Goal: Task Accomplishment & Management: Manage account settings

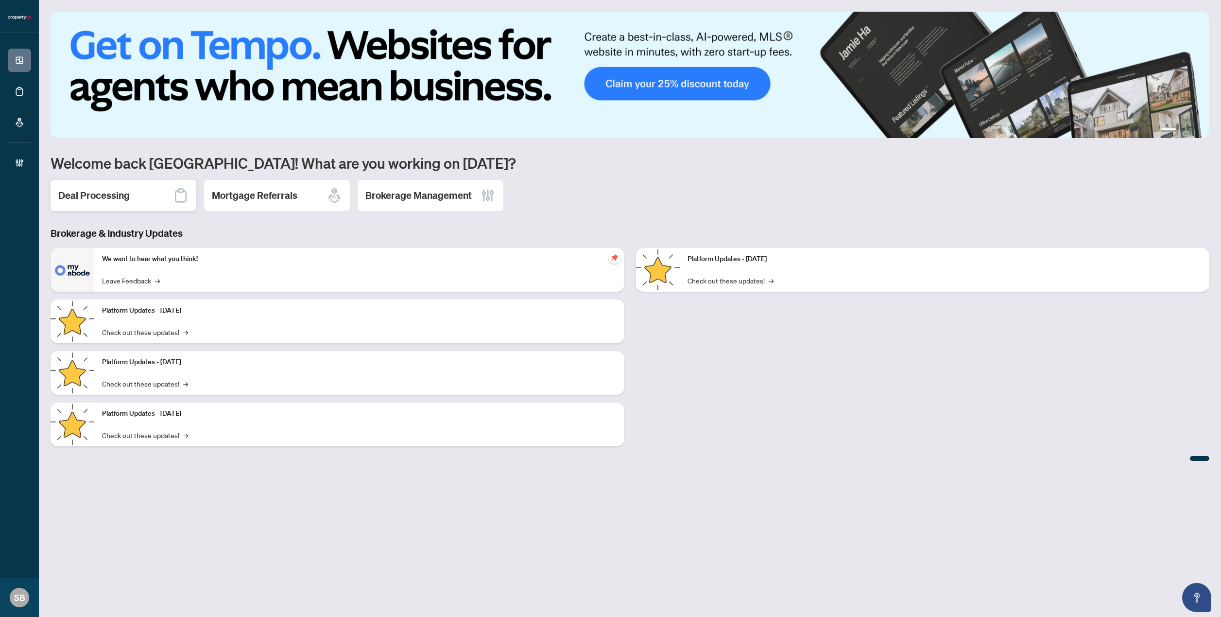
click at [160, 210] on div "Deal Processing" at bounding box center [124, 195] width 146 height 31
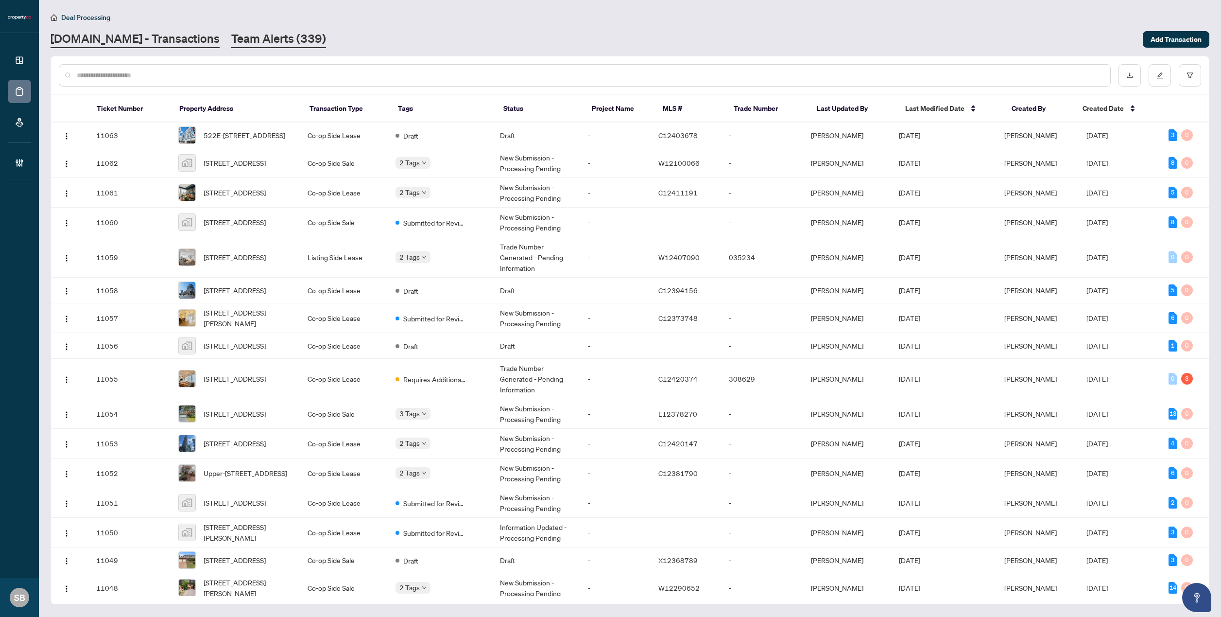
click at [247, 39] on link "Team Alerts (339)" at bounding box center [278, 39] width 95 height 17
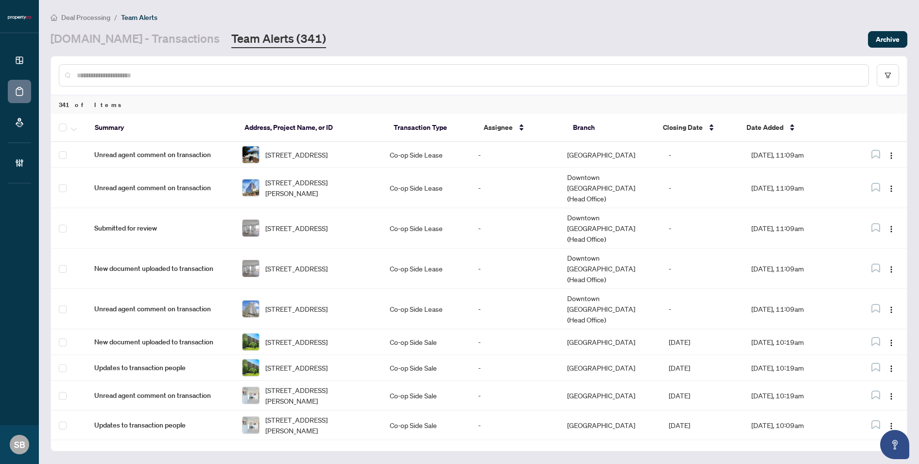
click at [551, 67] on div at bounding box center [464, 75] width 810 height 22
click at [367, 64] on div at bounding box center [479, 75] width 856 height 38
click at [355, 73] on input "text" at bounding box center [469, 75] width 784 height 11
paste input "******"
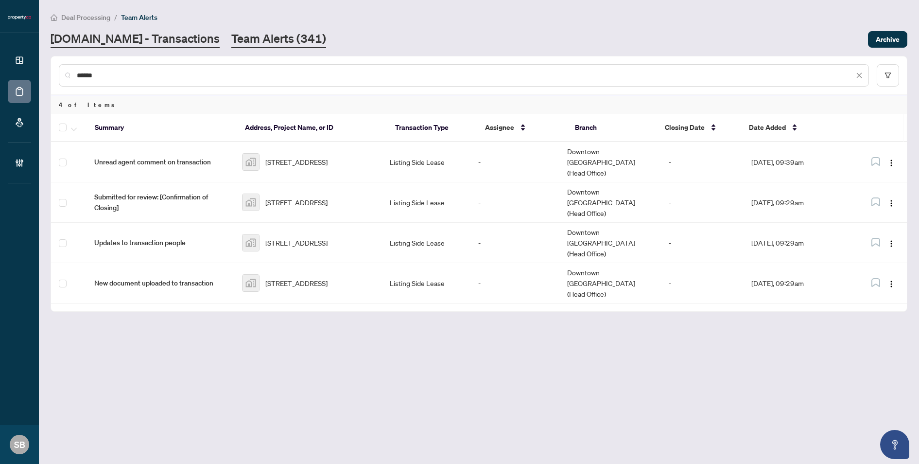
type input "******"
click at [142, 31] on link "Property.ca - Transactions" at bounding box center [135, 39] width 169 height 17
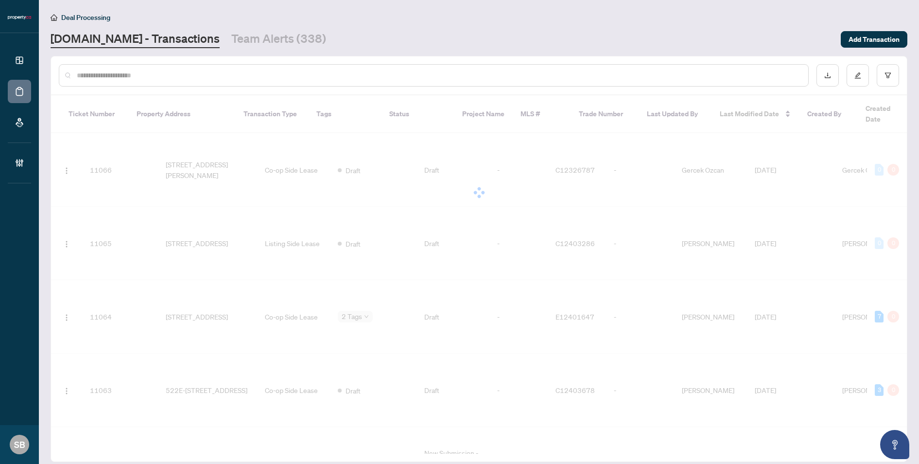
paste input "******"
click at [178, 76] on input "text" at bounding box center [439, 75] width 724 height 11
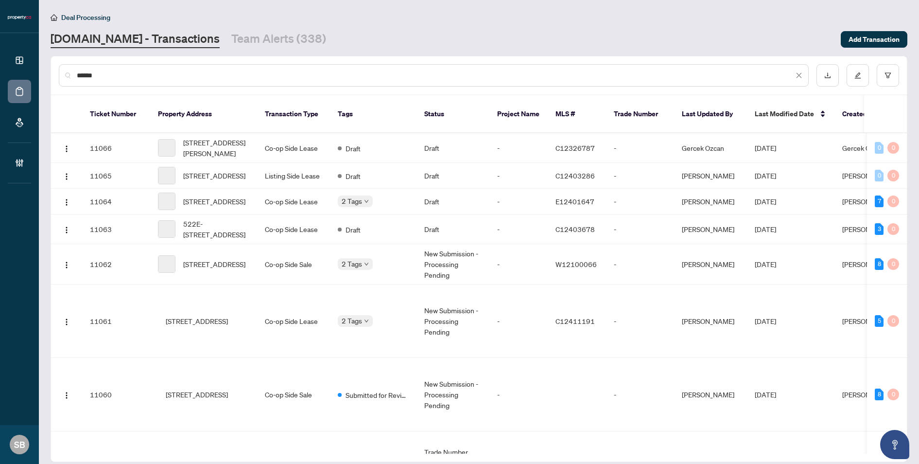
type input "******"
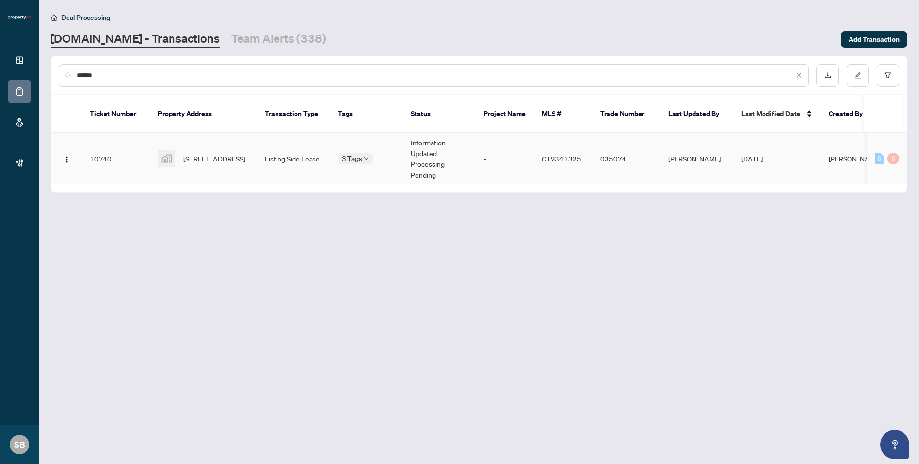
click at [218, 153] on span "832 Bay St. #710, Toronto, Ontario M5S 1Z6, Canada" at bounding box center [214, 158] width 62 height 11
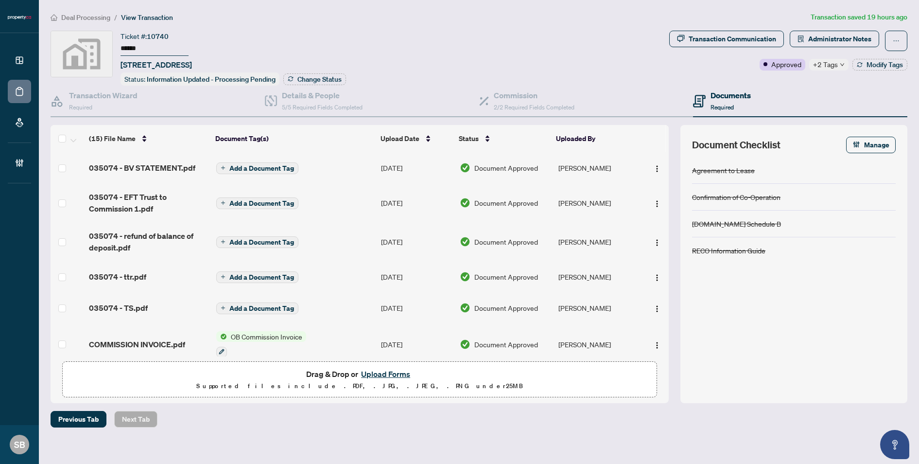
click at [551, 19] on ol "Deal Processing / View Transaction" at bounding box center [429, 17] width 756 height 11
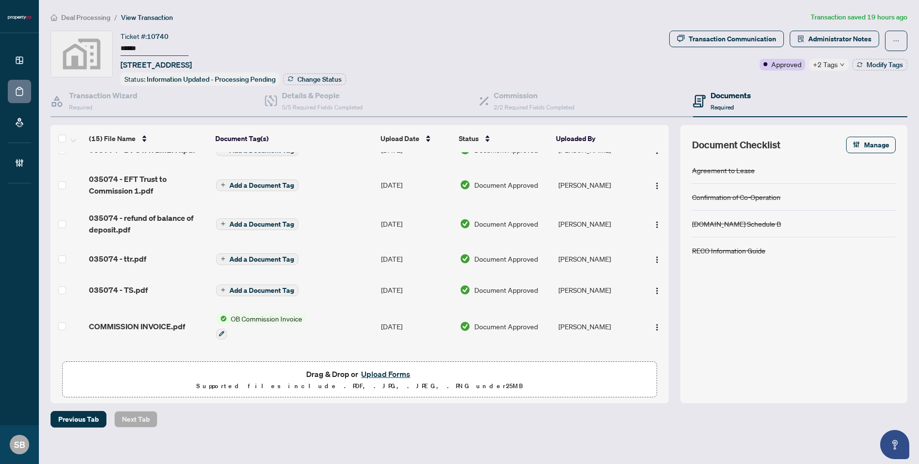
scroll to position [58, 0]
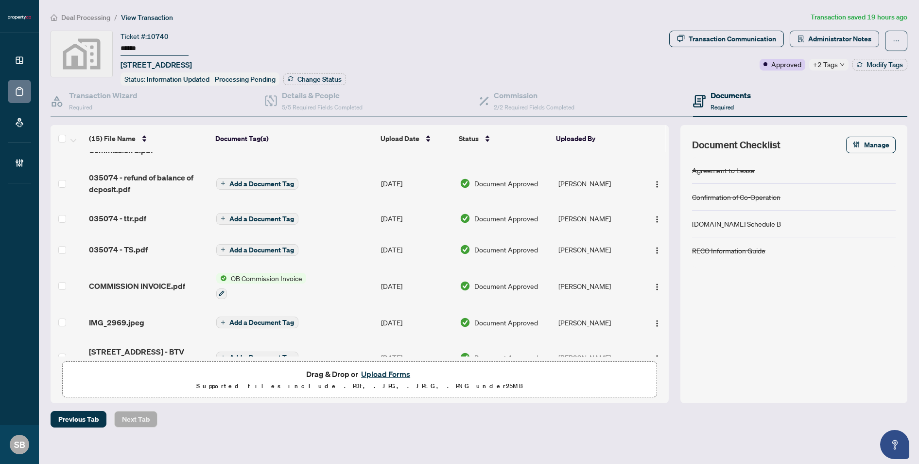
click at [159, 280] on span "COMMISSION INVOICE.pdf" at bounding box center [137, 286] width 96 height 12
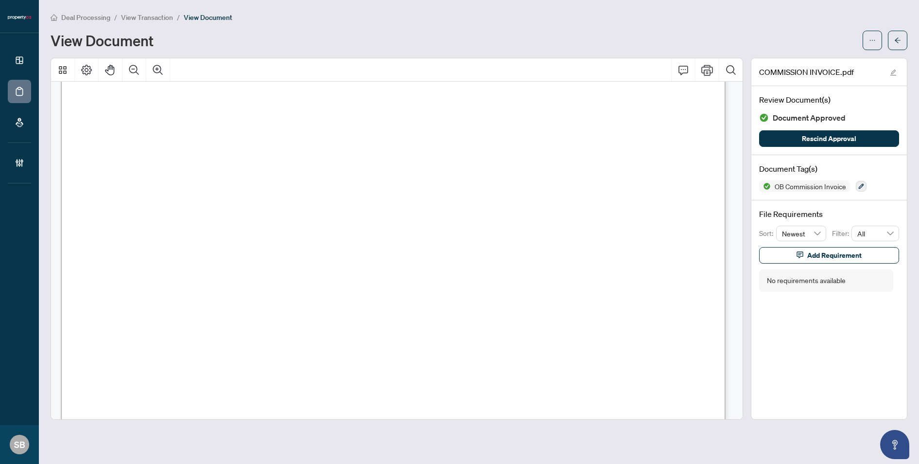
scroll to position [341, 0]
click at [906, 40] on button "button" at bounding box center [897, 40] width 19 height 19
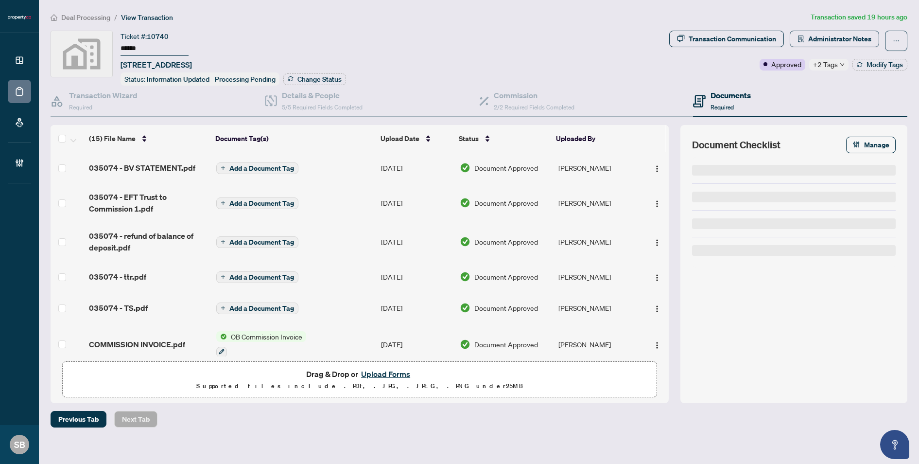
type input "******"
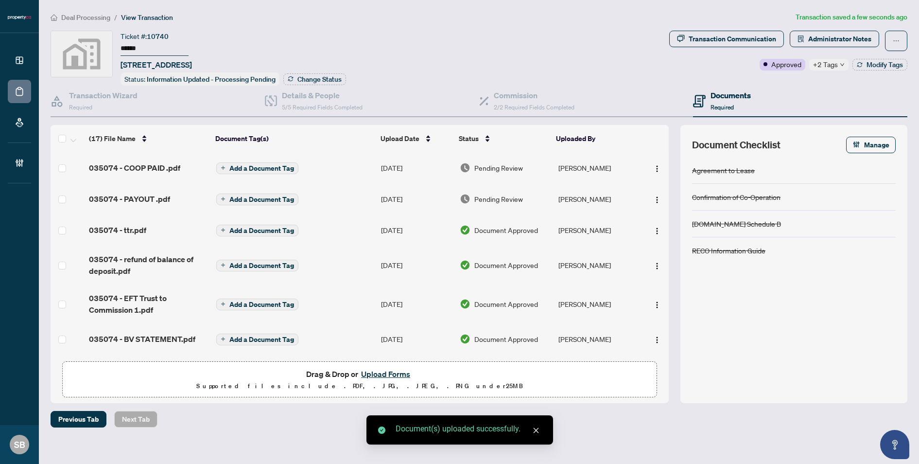
click at [491, 167] on span "Pending Review" at bounding box center [498, 167] width 49 height 11
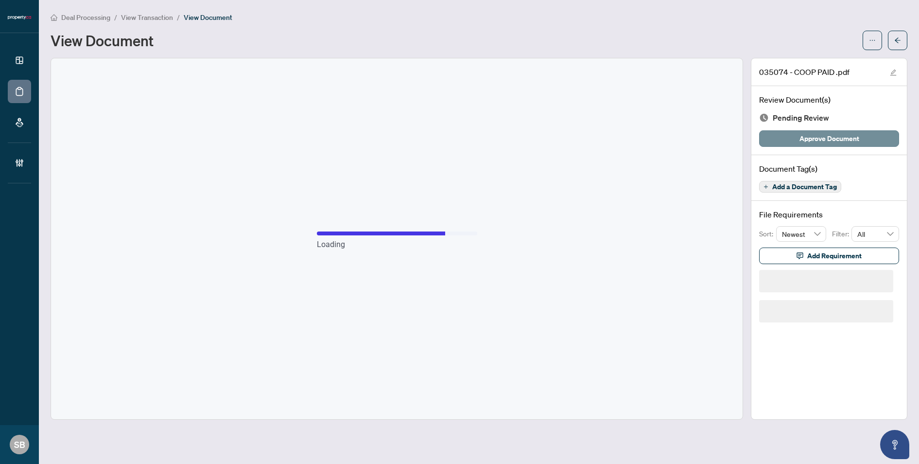
click at [809, 142] on span "Approve Document" at bounding box center [830, 139] width 60 height 16
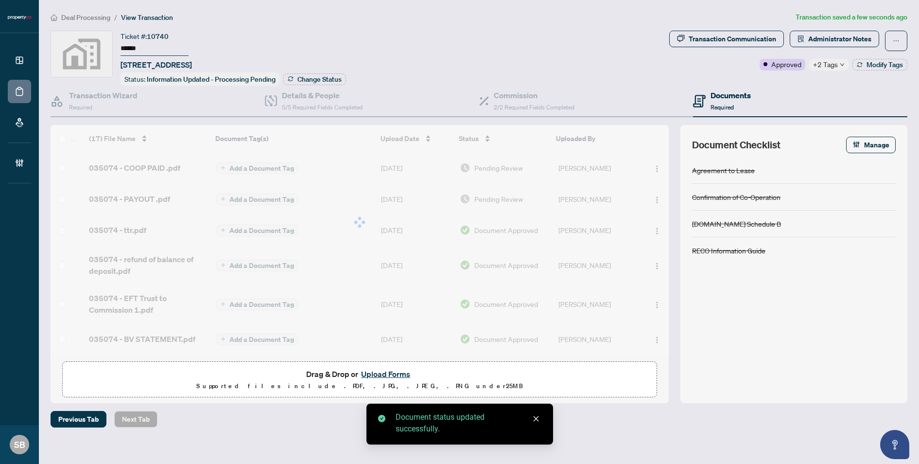
type input "******"
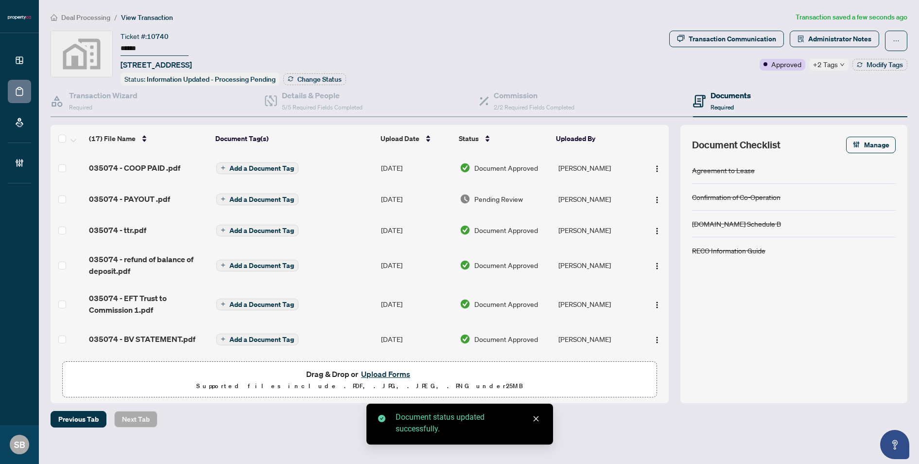
click at [497, 195] on span "Pending Review" at bounding box center [498, 198] width 49 height 11
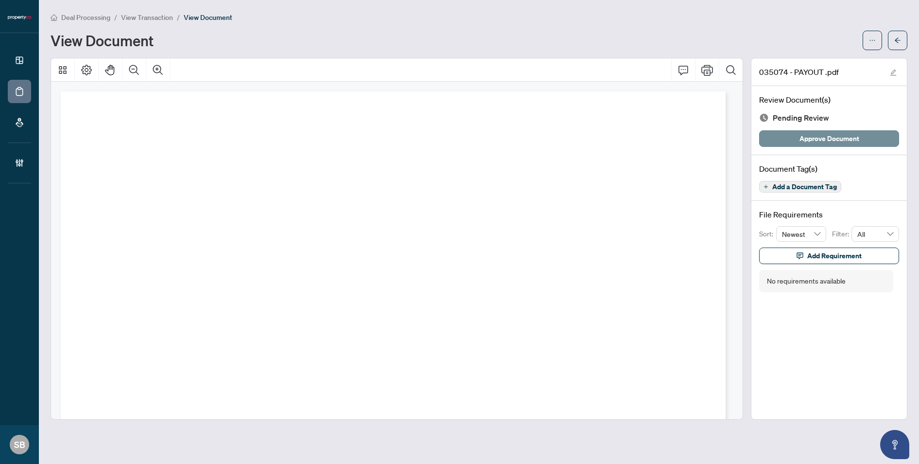
click at [835, 138] on span "Approve Document" at bounding box center [830, 139] width 60 height 16
click at [899, 45] on span "button" at bounding box center [897, 41] width 7 height 16
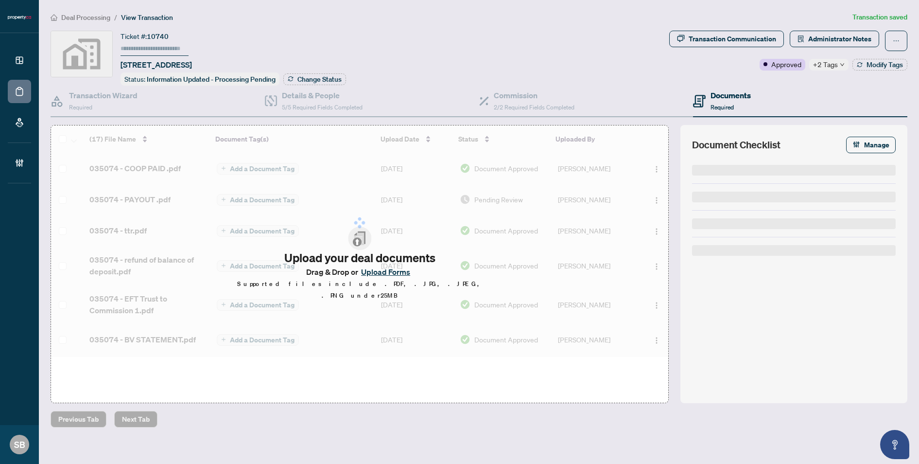
type input "******"
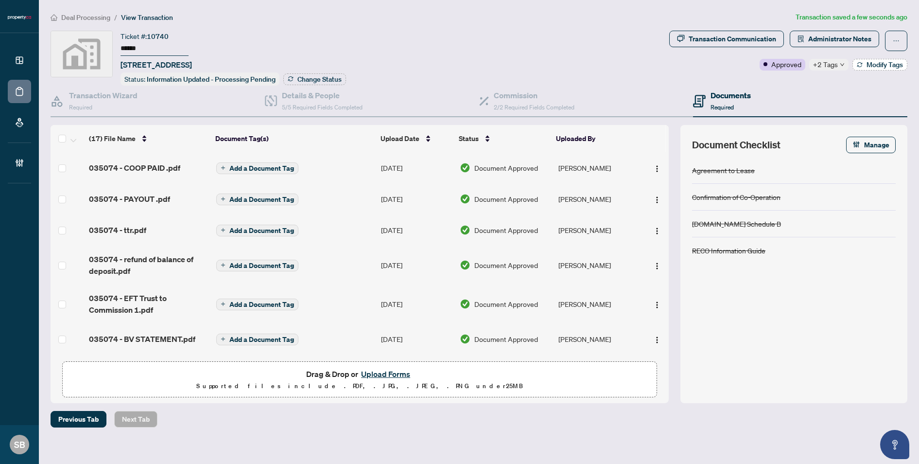
click at [867, 65] on span "Modify Tags" at bounding box center [885, 64] width 36 height 7
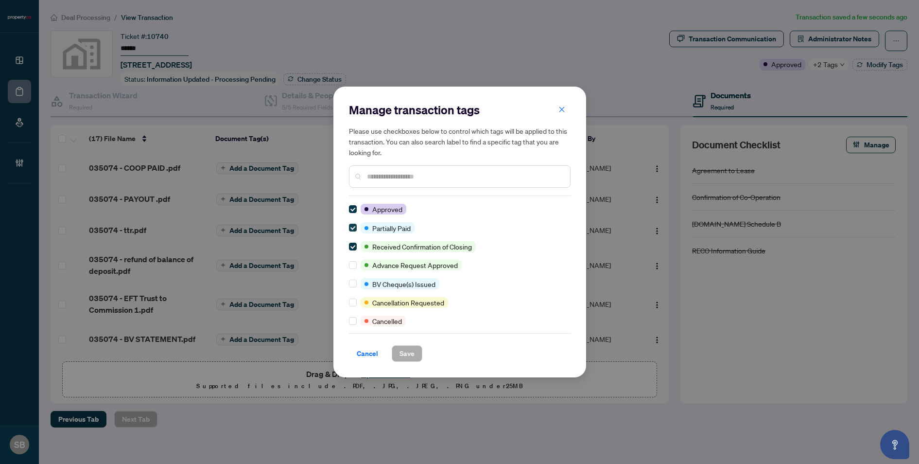
click at [355, 231] on span at bounding box center [353, 228] width 8 height 8
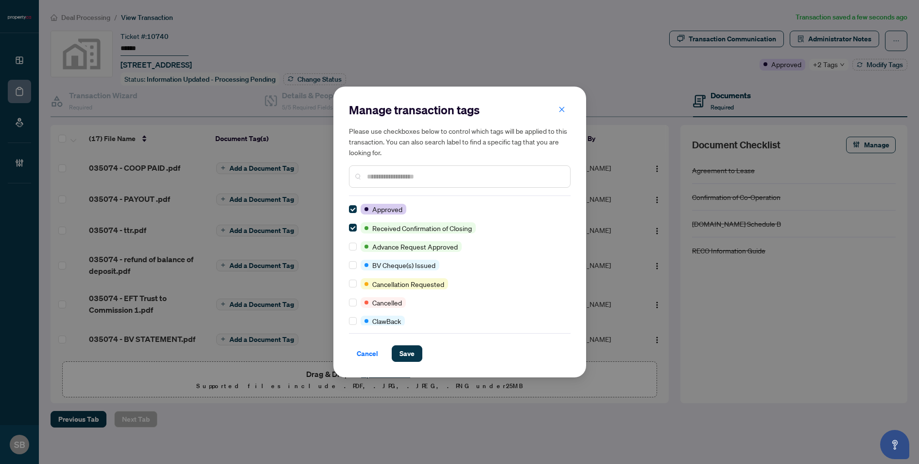
click at [388, 178] on input "text" at bounding box center [464, 176] width 195 height 11
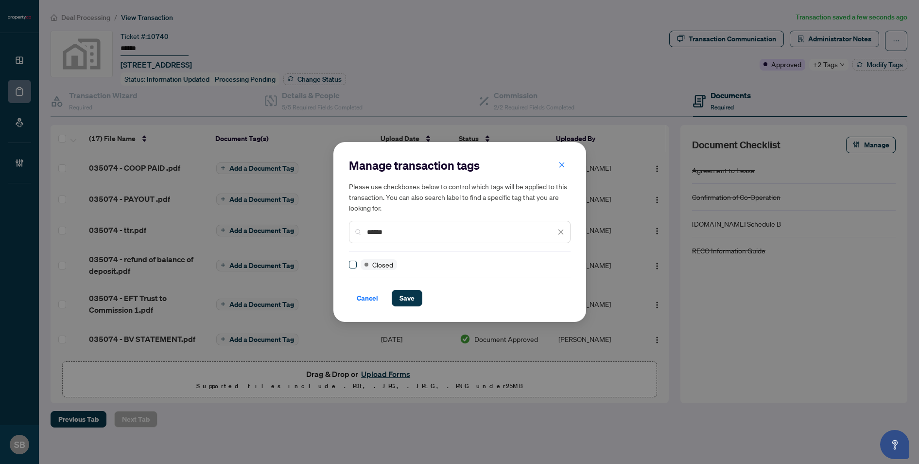
type input "******"
click at [355, 264] on span at bounding box center [353, 265] width 8 height 8
click at [405, 297] on span "Save" at bounding box center [407, 298] width 15 height 16
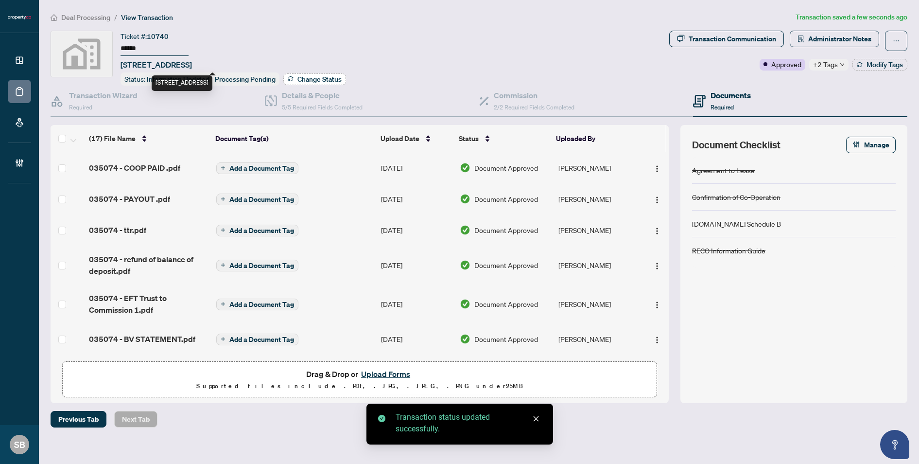
click at [314, 76] on span "Change Status" at bounding box center [319, 79] width 44 height 7
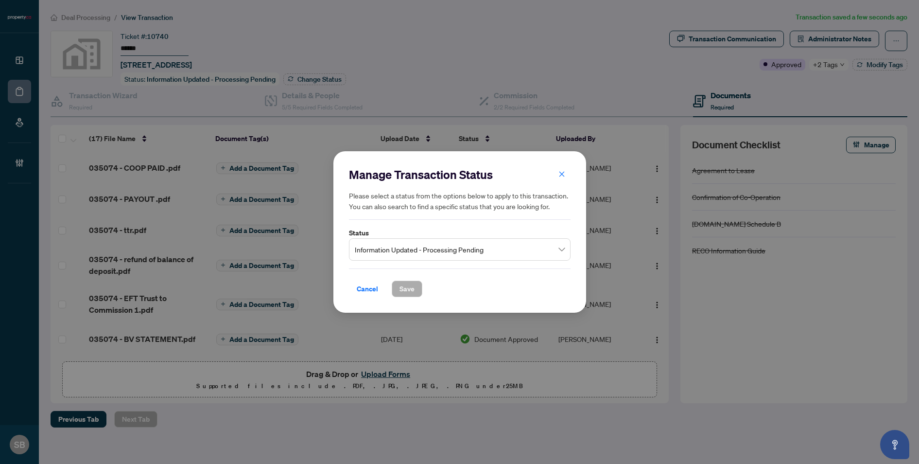
click at [449, 252] on span "Information Updated - Processing Pending" at bounding box center [460, 249] width 210 height 18
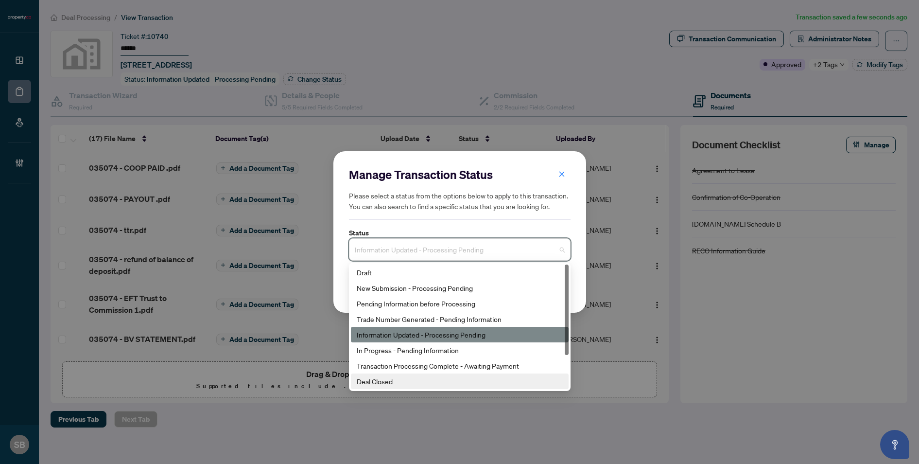
click at [383, 379] on div "Deal Closed" at bounding box center [460, 381] width 206 height 11
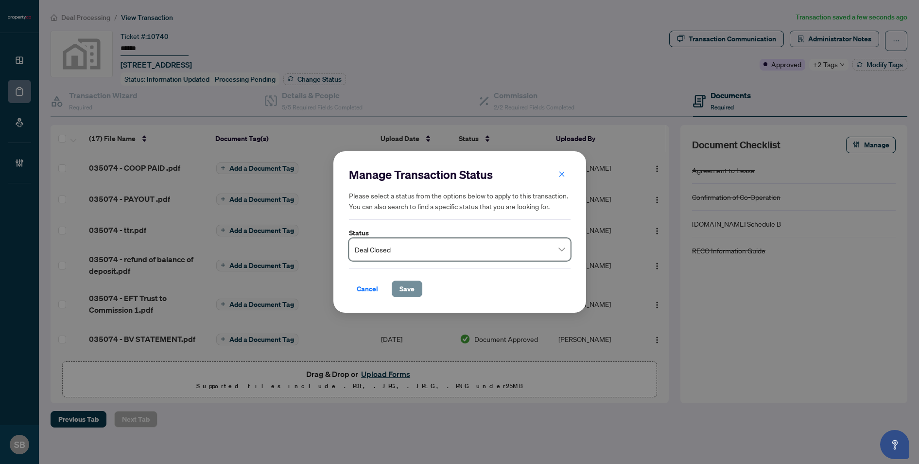
click at [397, 283] on button "Save" at bounding box center [407, 288] width 31 height 17
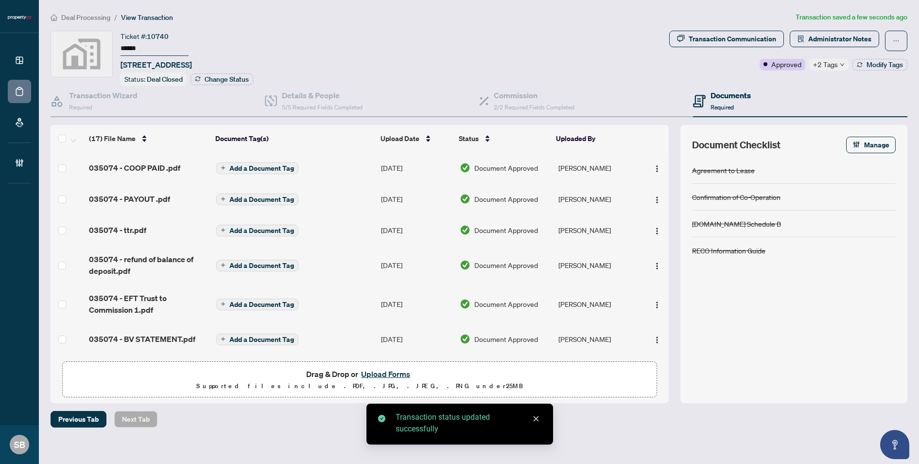
click at [88, 17] on span "Deal Processing" at bounding box center [85, 17] width 49 height 9
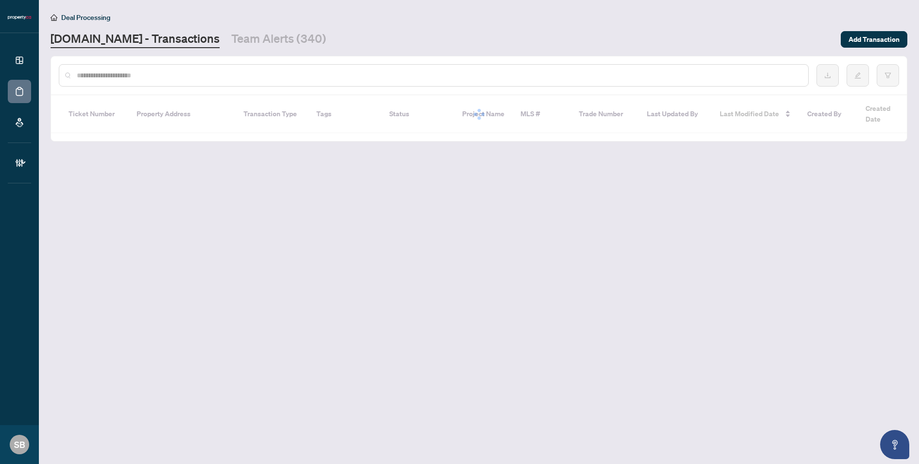
click at [152, 76] on input "text" at bounding box center [439, 75] width 724 height 11
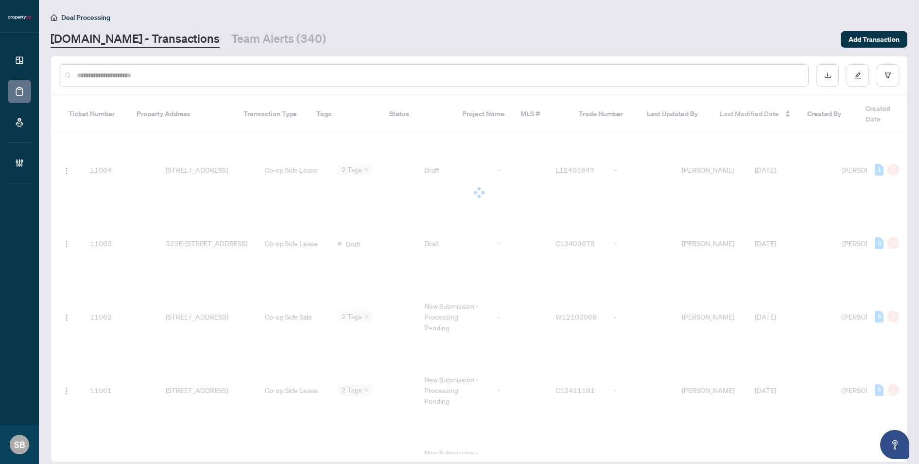
click at [157, 76] on input "text" at bounding box center [439, 75] width 724 height 11
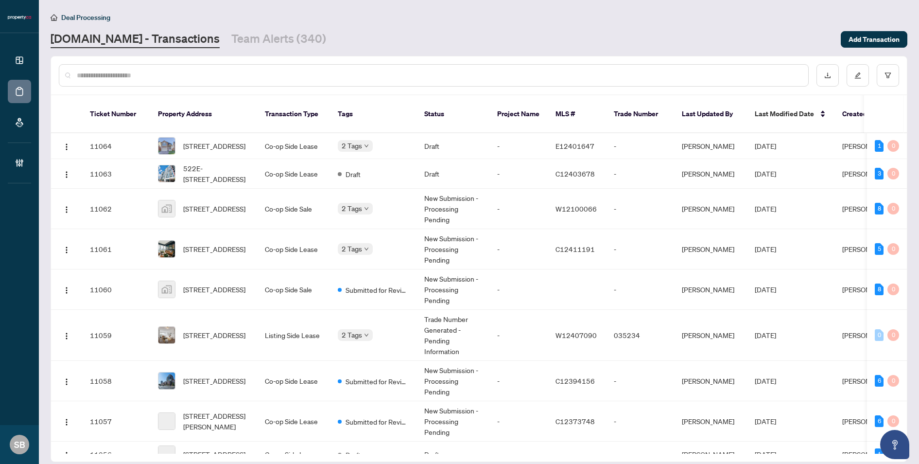
paste input "******"
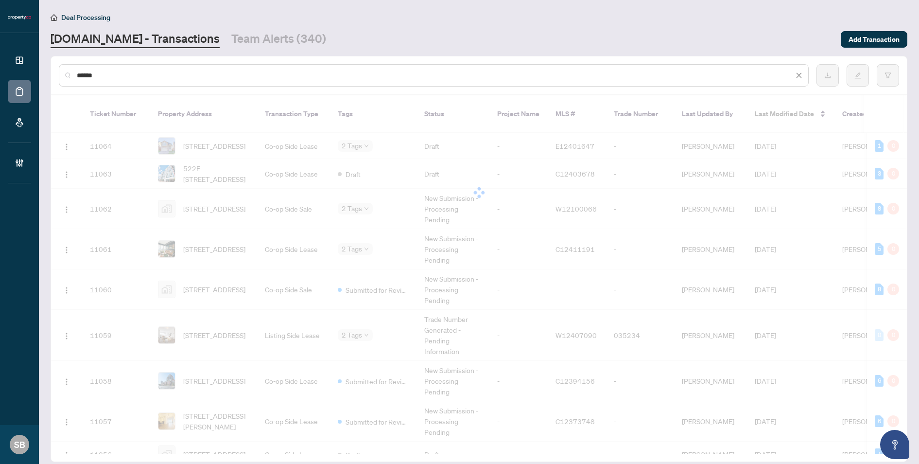
type input "******"
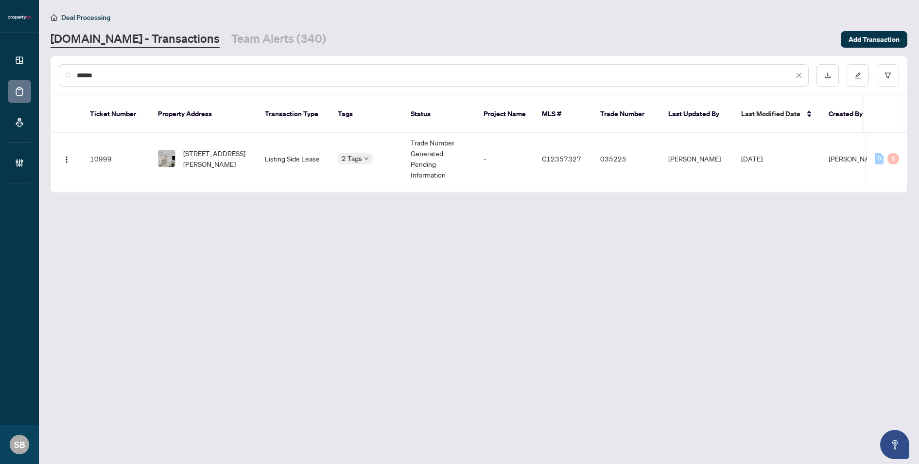
click at [229, 148] on span "2702-15 Lower Jarvis St, Toronto, Ontario M5E 0C4, Canada" at bounding box center [216, 158] width 66 height 21
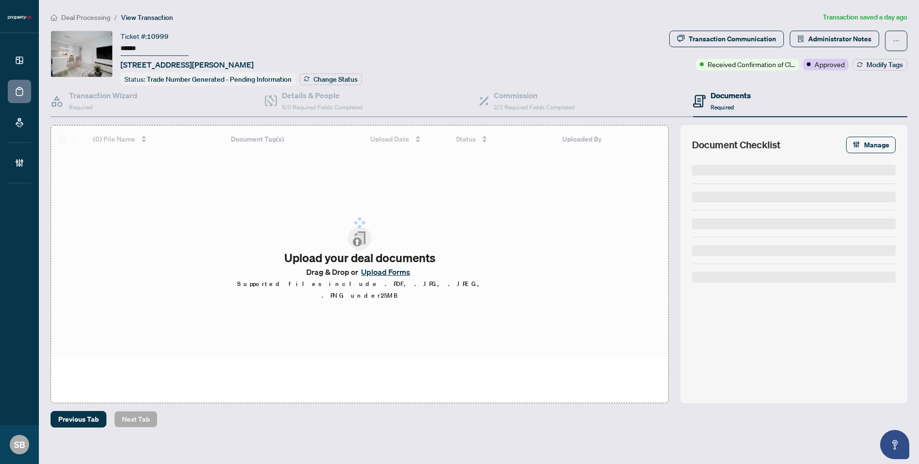
click at [727, 40] on div "Transaction Communication" at bounding box center [732, 39] width 87 height 16
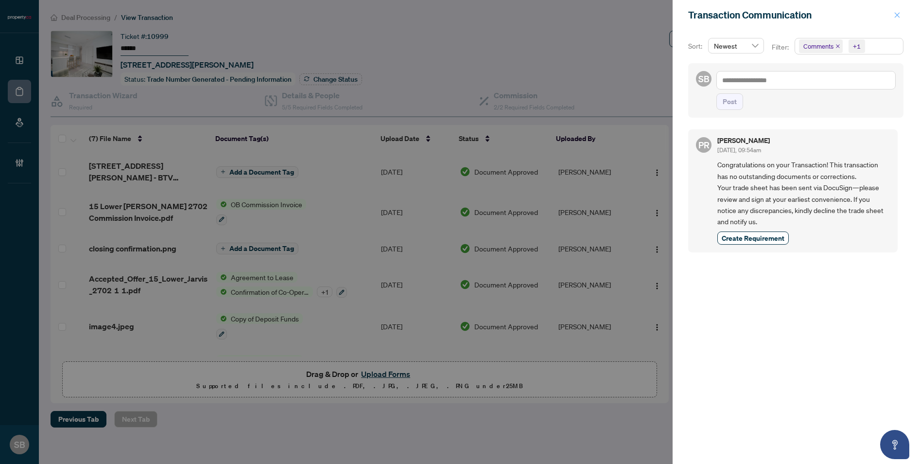
click at [892, 15] on button "button" at bounding box center [897, 15] width 13 height 12
click at [900, 15] on div "Transaction Communication Sort: Newest Filter: Comments +1 SB Post PR Puvitha R…" at bounding box center [459, 232] width 919 height 464
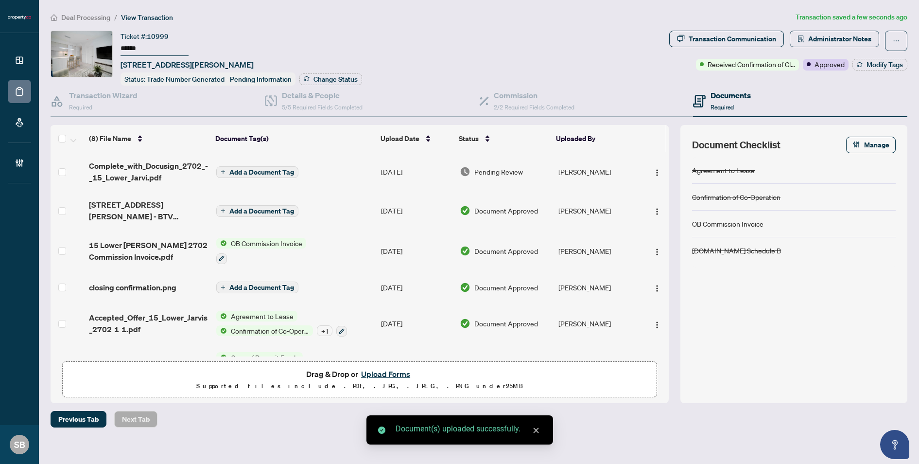
click at [242, 173] on span "Add a Document Tag" at bounding box center [261, 172] width 65 height 7
click at [245, 171] on div "Manage document tags Please browse the list or search to apply tags to: Complet…" at bounding box center [459, 232] width 919 height 464
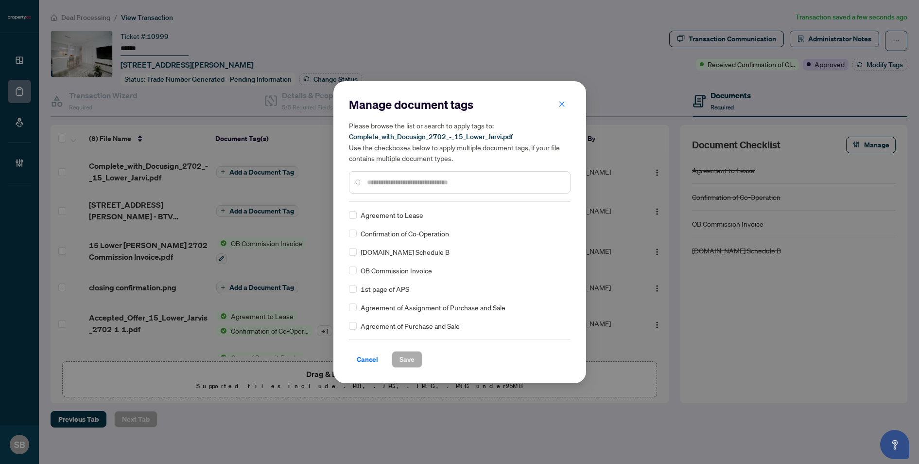
click at [455, 198] on div "Manage document tags Please browse the list or search to apply tags to: Complet…" at bounding box center [460, 149] width 222 height 105
click at [443, 185] on input "text" at bounding box center [464, 182] width 195 height 11
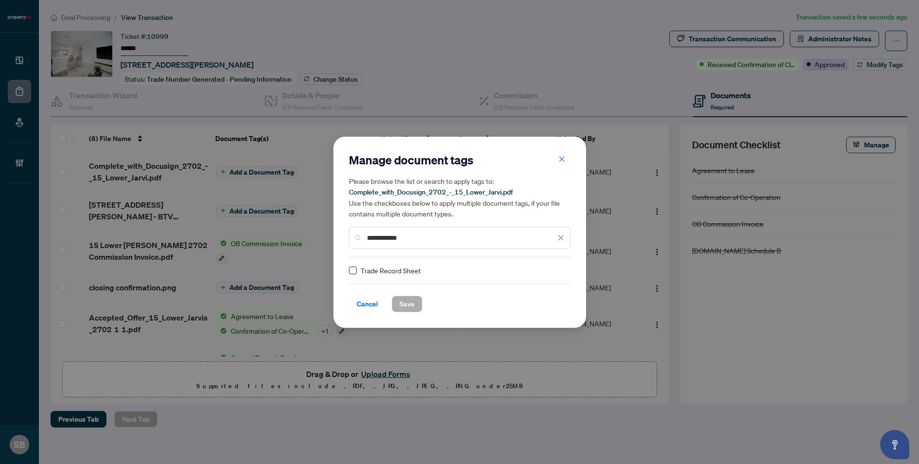
type input "**********"
click at [353, 275] on label at bounding box center [353, 270] width 8 height 11
click at [552, 272] on img at bounding box center [551, 270] width 10 height 10
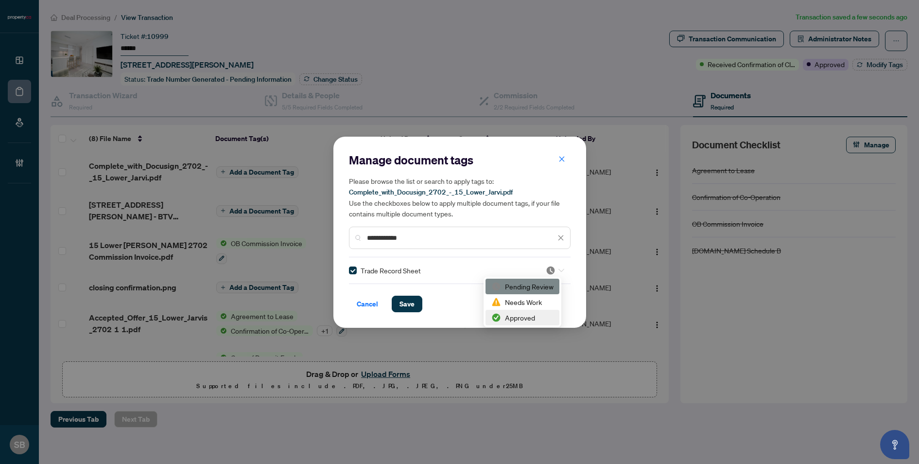
click at [524, 317] on div "Approved" at bounding box center [522, 317] width 62 height 11
click at [408, 297] on div "Cancel Save" at bounding box center [460, 297] width 222 height 29
click at [408, 299] on span "Save" at bounding box center [407, 304] width 15 height 16
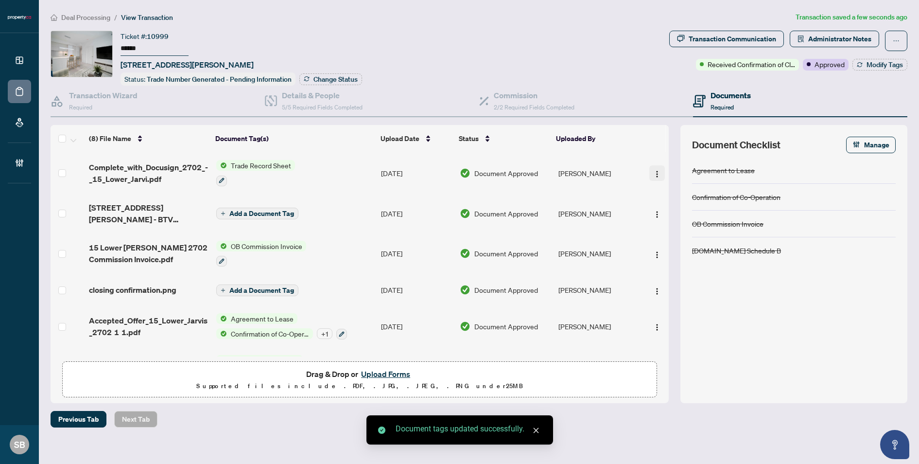
click at [653, 170] on img "button" at bounding box center [657, 174] width 8 height 8
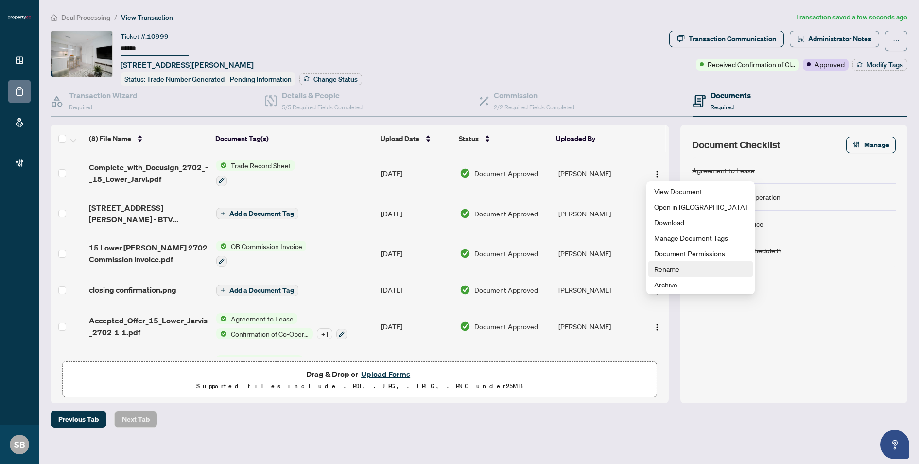
click at [670, 272] on span "Rename" at bounding box center [700, 268] width 93 height 11
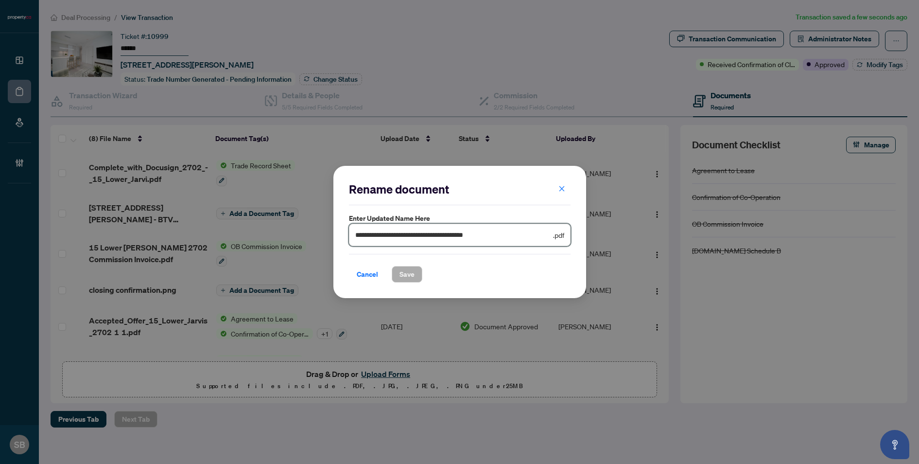
drag, startPoint x: 416, startPoint y: 225, endPoint x: 279, endPoint y: 209, distance: 138.0
click at [277, 207] on div "**********" at bounding box center [459, 232] width 919 height 464
type input "**********"
click at [409, 276] on span "Save" at bounding box center [407, 274] width 15 height 16
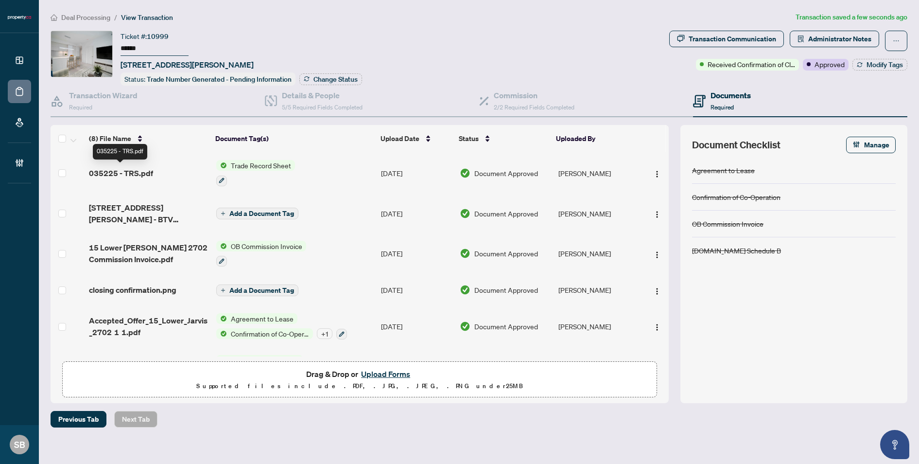
click at [139, 172] on span "035225 - TRS.pdf" at bounding box center [121, 173] width 64 height 12
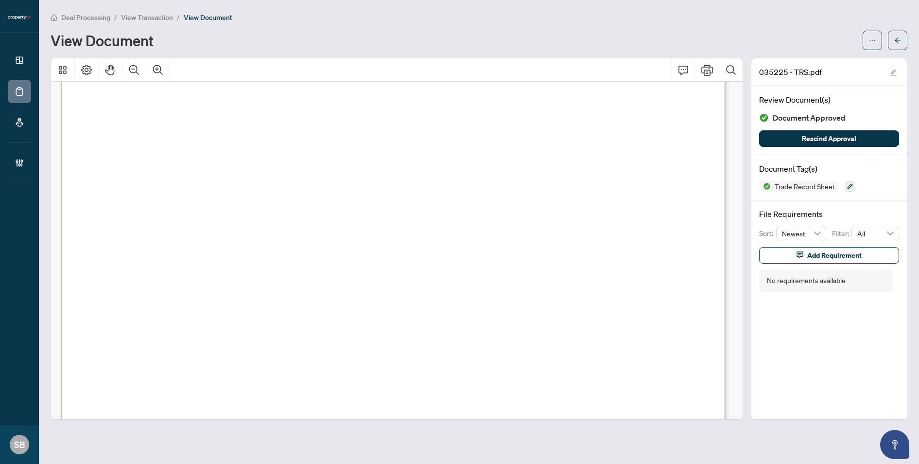
scroll to position [1152, 0]
click at [897, 39] on icon "arrow-left" at bounding box center [897, 40] width 7 height 7
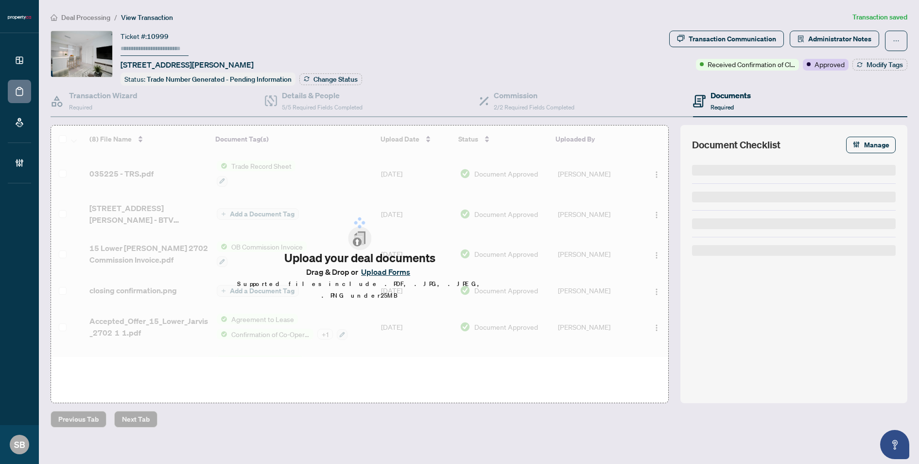
type input "******"
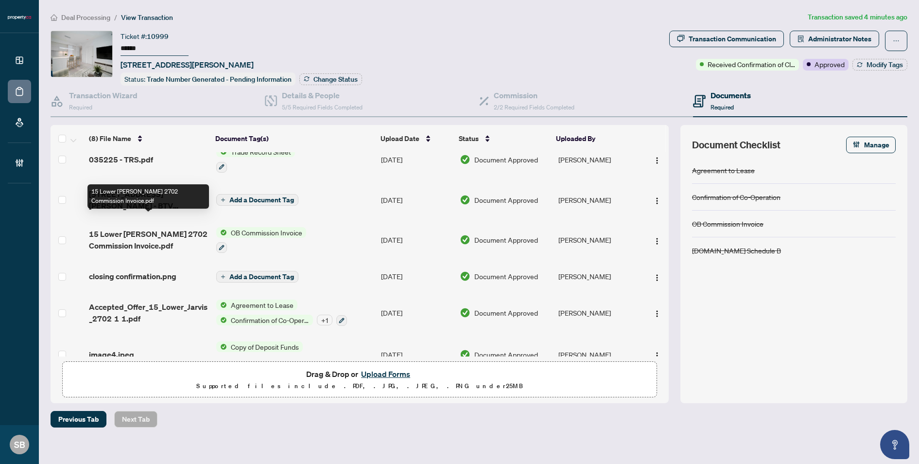
scroll to position [25, 0]
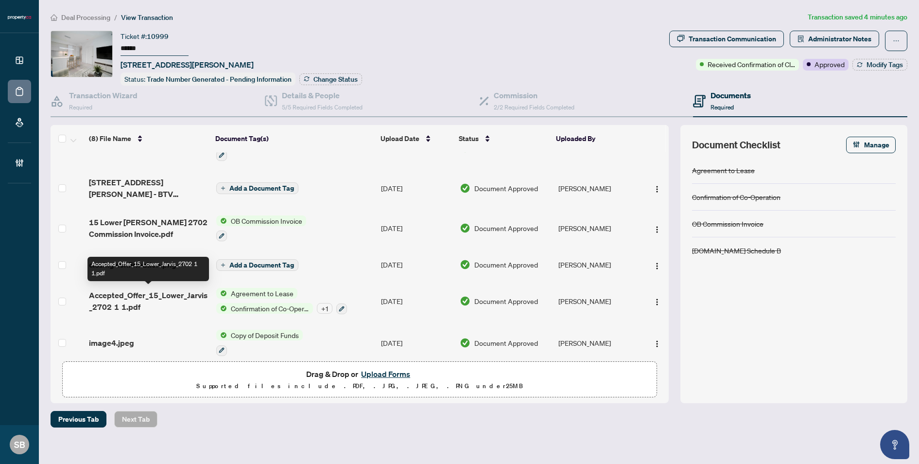
click at [154, 291] on span "Accepted_Offer_15_Lower_Jarvis_2702 1 1.pdf" at bounding box center [149, 300] width 120 height 23
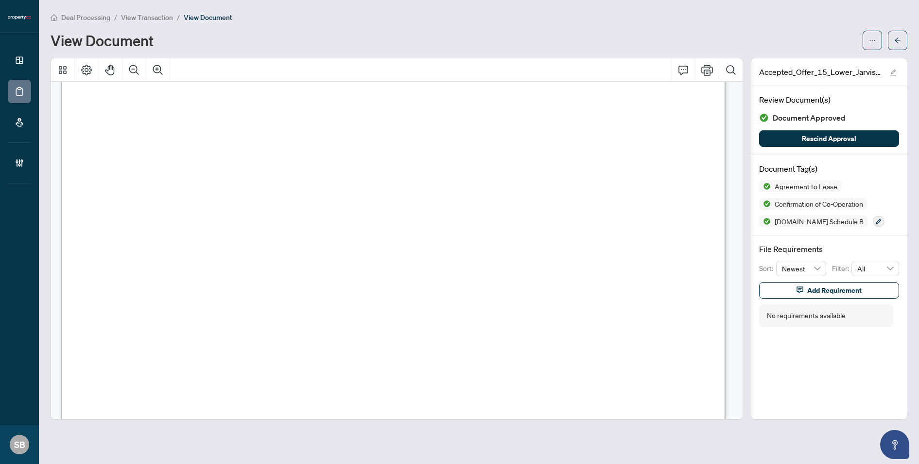
scroll to position [1793, 0]
click at [891, 41] on button "button" at bounding box center [897, 40] width 19 height 19
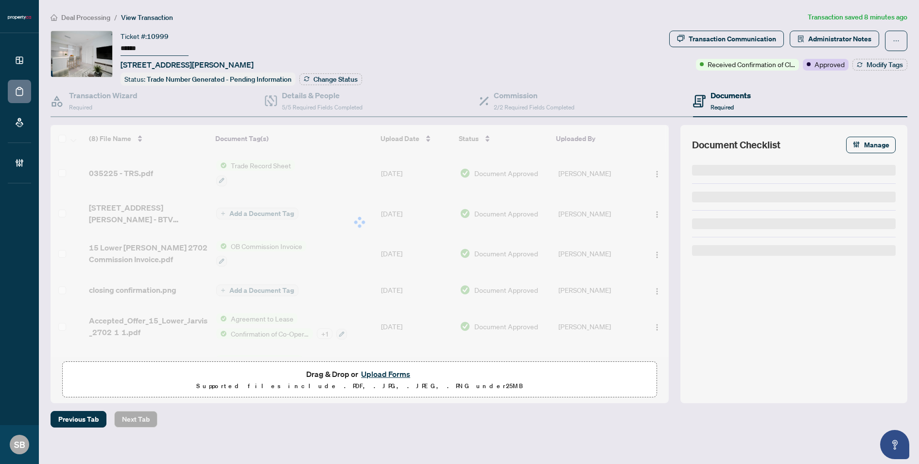
type input "******"
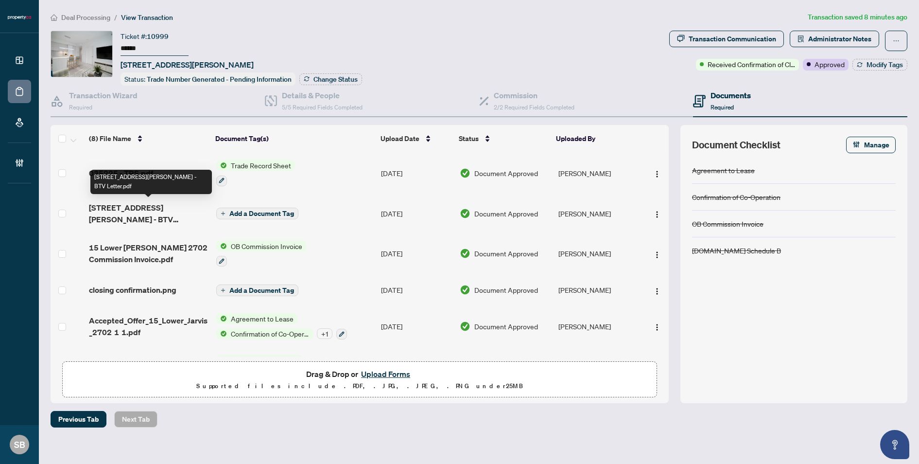
click at [148, 167] on span "035225 - TRS.pdf" at bounding box center [121, 173] width 64 height 12
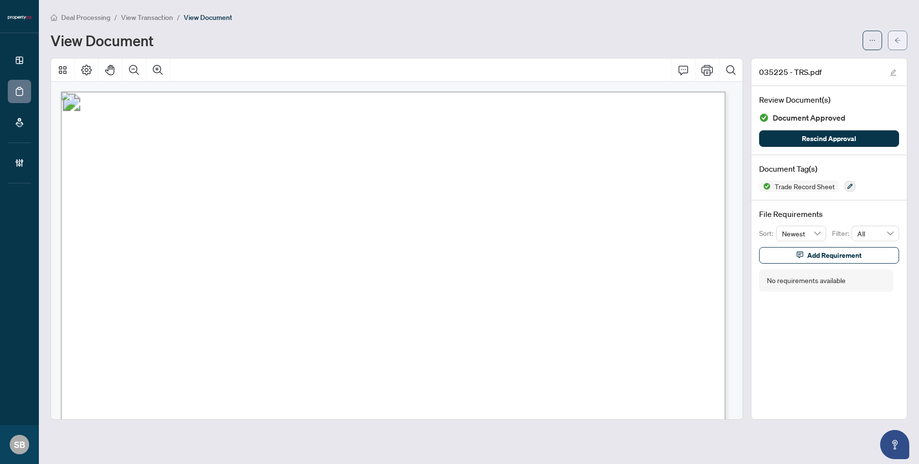
click at [898, 40] on icon "arrow-left" at bounding box center [898, 39] width 6 height 5
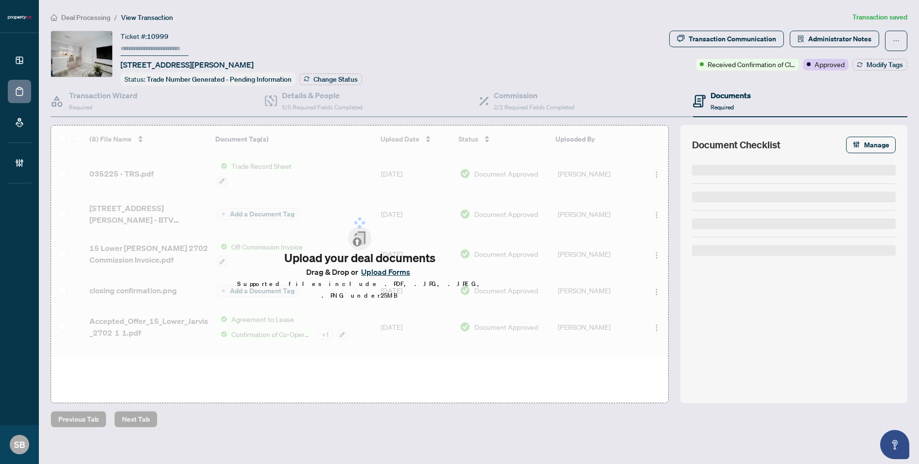
type input "******"
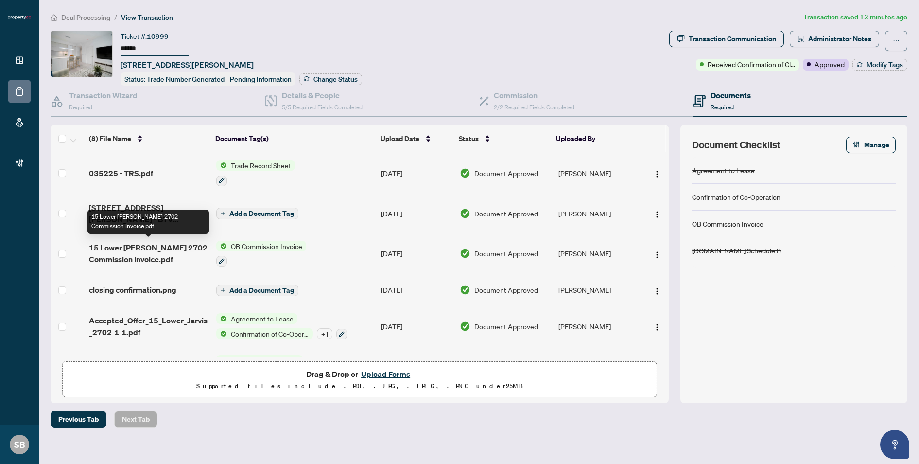
click at [129, 256] on span "15 Lower Jarvis 2702 Commission Invoice.pdf" at bounding box center [149, 253] width 120 height 23
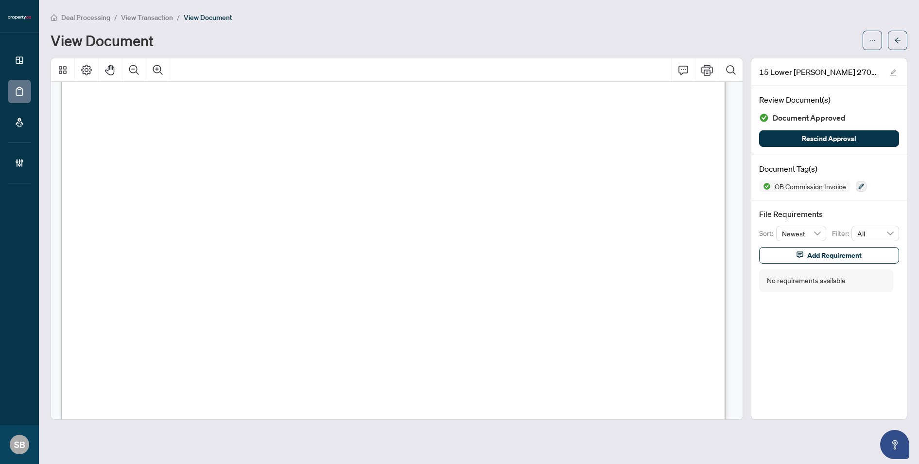
scroll to position [306, 0]
click at [900, 38] on icon "arrow-left" at bounding box center [897, 40] width 7 height 7
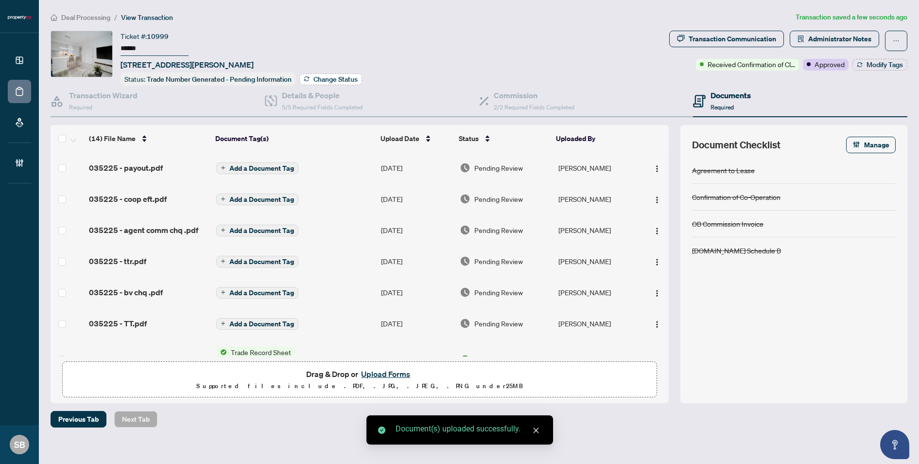
click at [325, 77] on span "Change Status" at bounding box center [336, 79] width 44 height 7
click at [330, 78] on div "Manage Transaction Status Please select a status from the options below to appl…" at bounding box center [459, 232] width 919 height 464
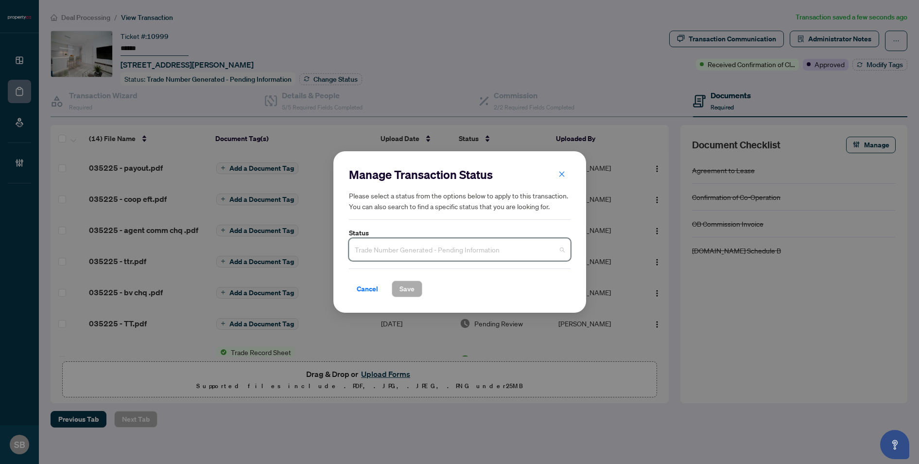
click at [460, 260] on input "search" at bounding box center [455, 250] width 201 height 21
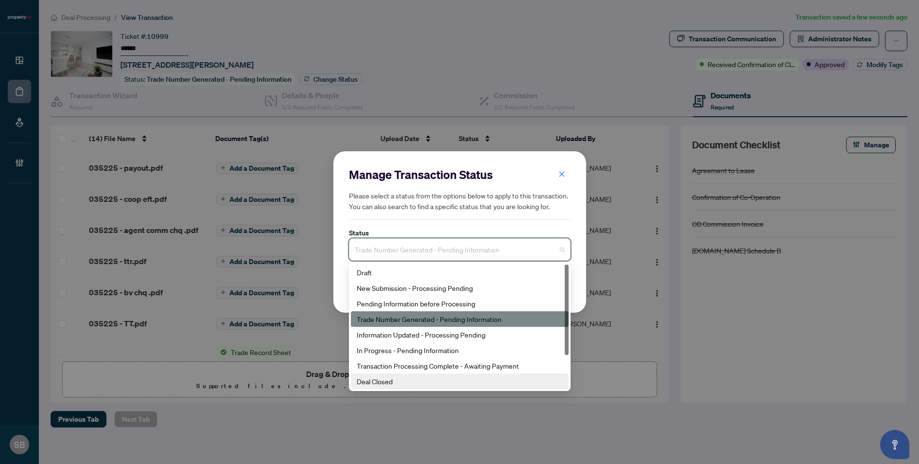
click at [394, 378] on div "Deal Closed" at bounding box center [460, 381] width 206 height 11
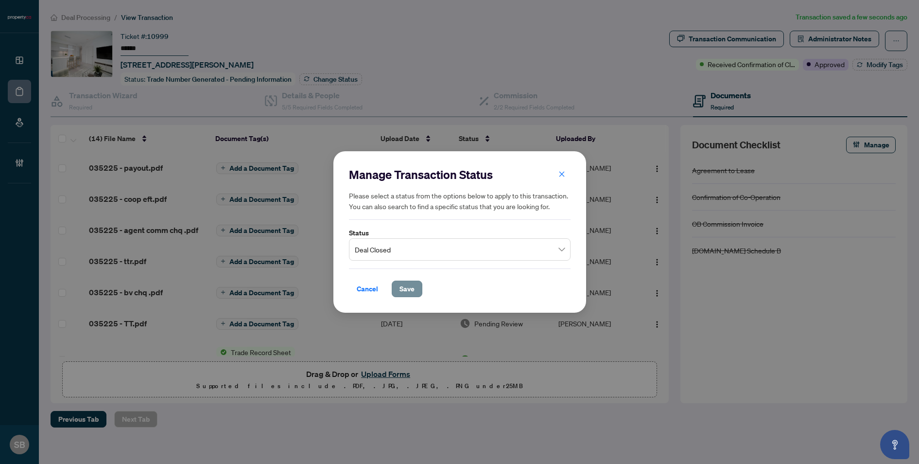
click at [402, 283] on span "Save" at bounding box center [407, 289] width 15 height 16
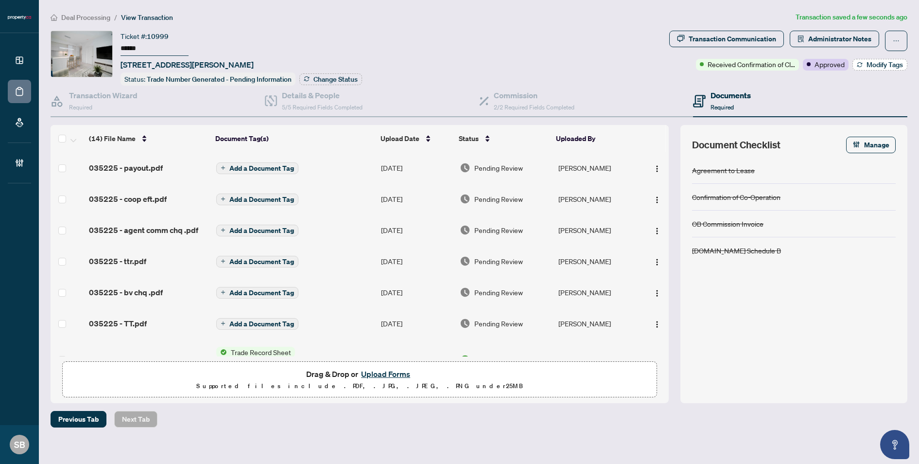
click at [884, 65] on span "Modify Tags" at bounding box center [885, 64] width 36 height 7
click at [884, 65] on div "Manage transaction tags Please use checkboxes below to control which tags will …" at bounding box center [459, 232] width 919 height 464
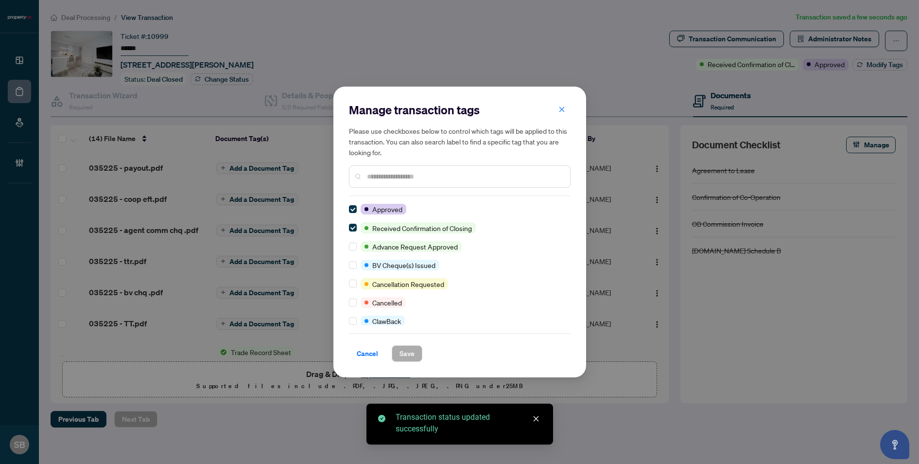
click at [405, 202] on div "Manage transaction tags Please use checkboxes below to control which tags will …" at bounding box center [460, 232] width 222 height 260
click at [407, 183] on div at bounding box center [460, 176] width 222 height 22
click at [412, 173] on input "text" at bounding box center [464, 176] width 195 height 11
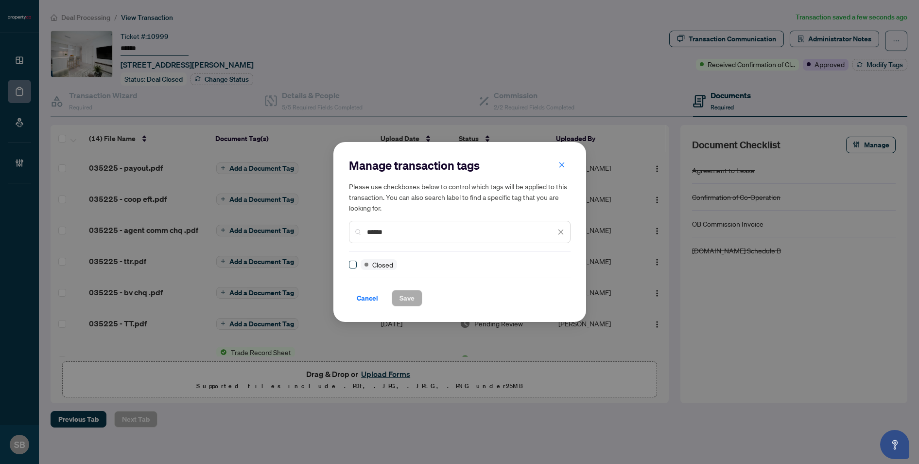
type input "******"
click at [351, 267] on span at bounding box center [353, 265] width 8 height 8
click at [390, 295] on div "Cancel Save" at bounding box center [460, 298] width 222 height 17
click at [414, 301] on span "Save" at bounding box center [407, 298] width 15 height 16
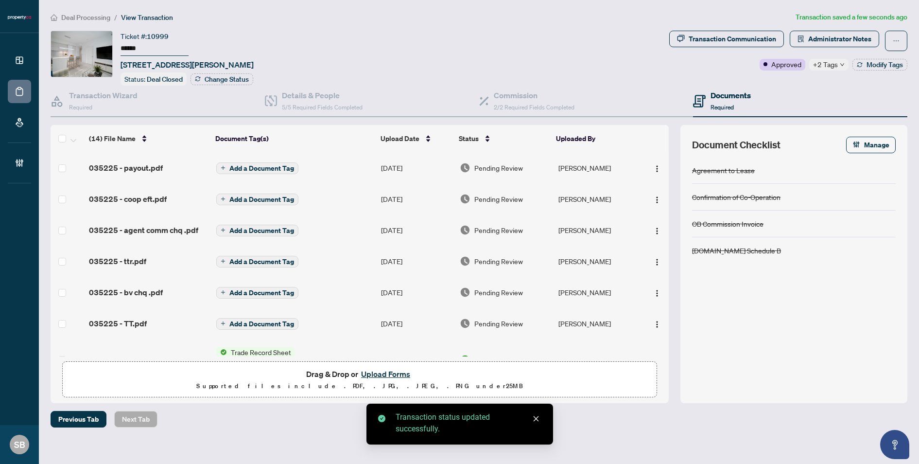
click at [505, 168] on span "Pending Review" at bounding box center [498, 167] width 49 height 11
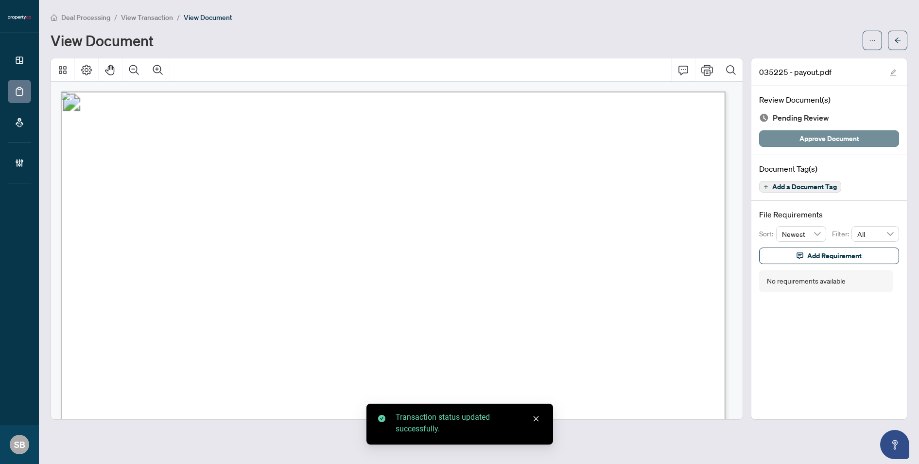
click at [812, 135] on span "Approve Document" at bounding box center [830, 139] width 60 height 16
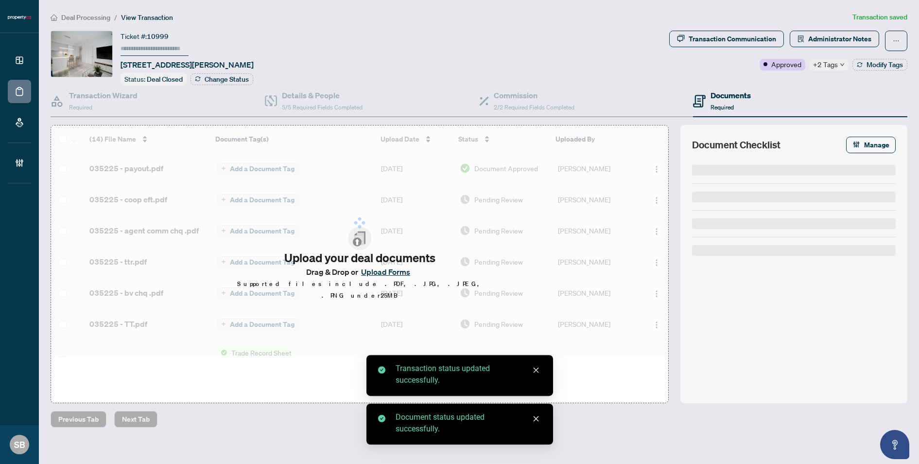
type input "******"
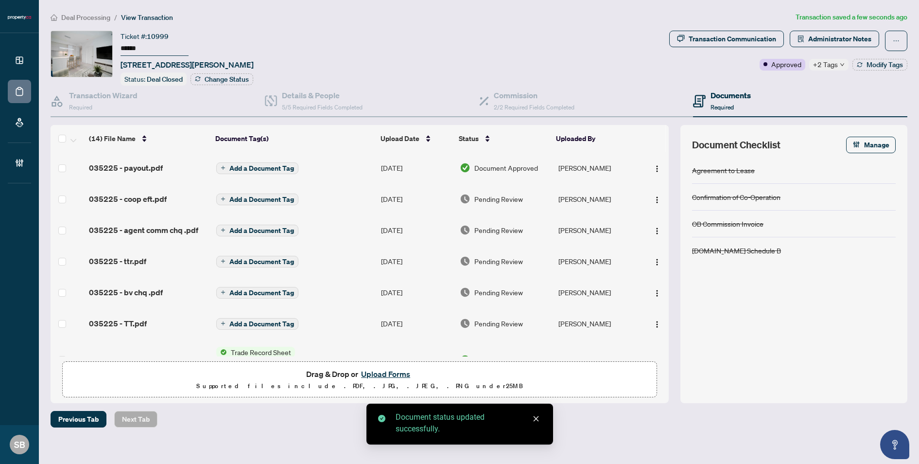
click at [509, 197] on span "Pending Review" at bounding box center [498, 198] width 49 height 11
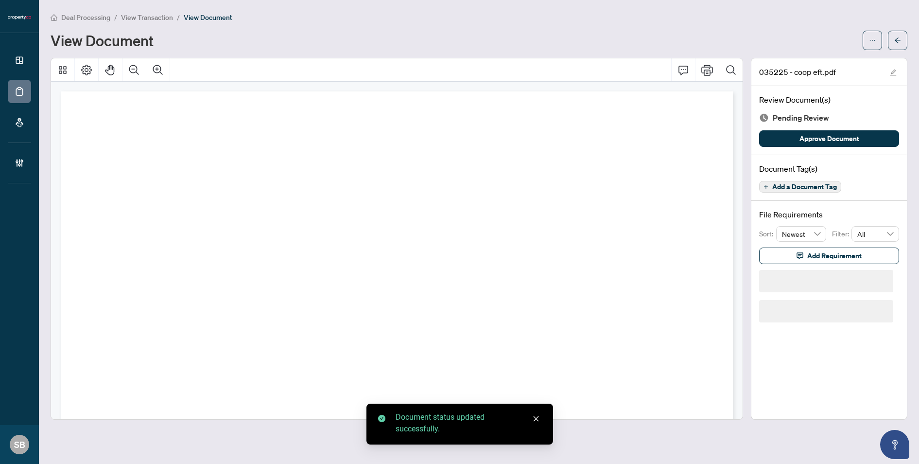
click at [828, 148] on div "Review Document(s) Pending Review Approve Document" at bounding box center [829, 120] width 156 height 69
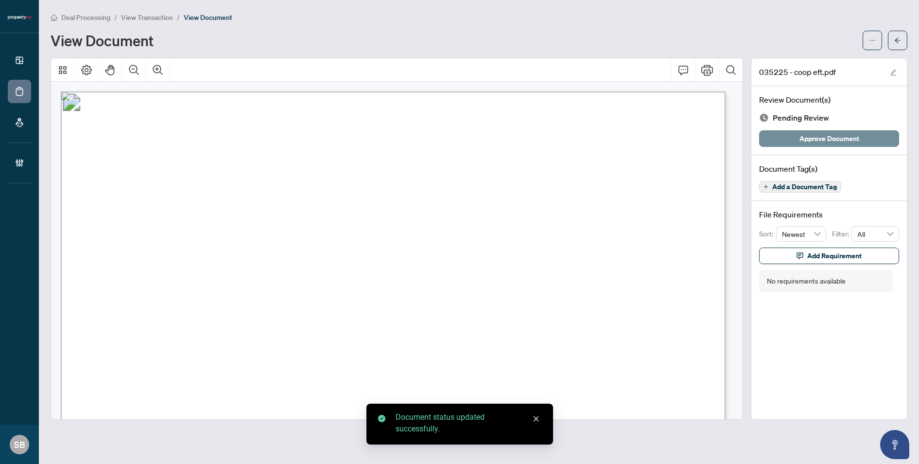
click at [830, 141] on span "Approve Document" at bounding box center [830, 139] width 60 height 16
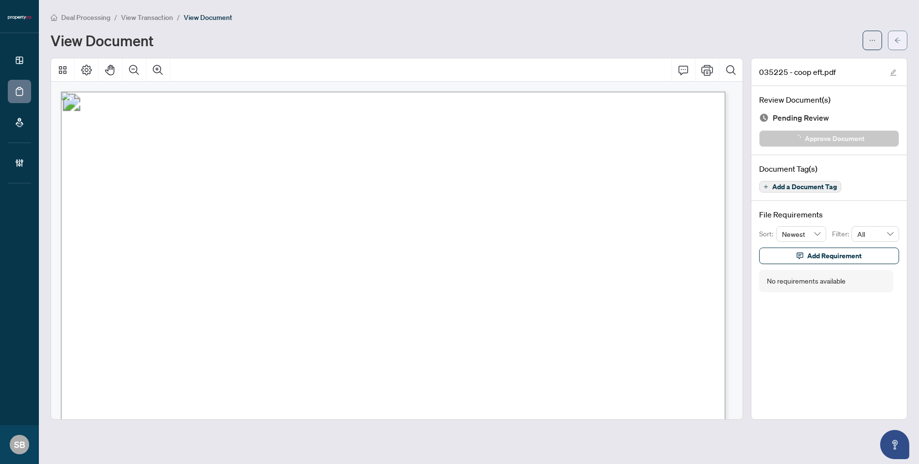
click at [898, 38] on icon "arrow-left" at bounding box center [897, 40] width 7 height 7
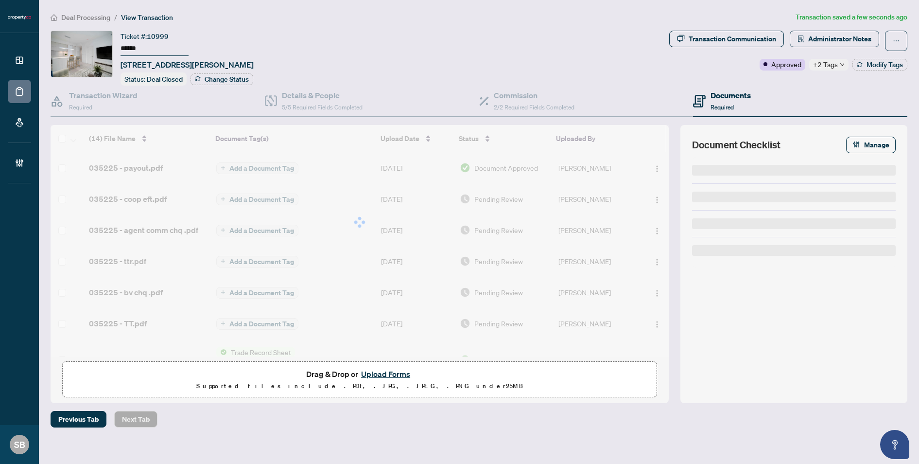
type input "******"
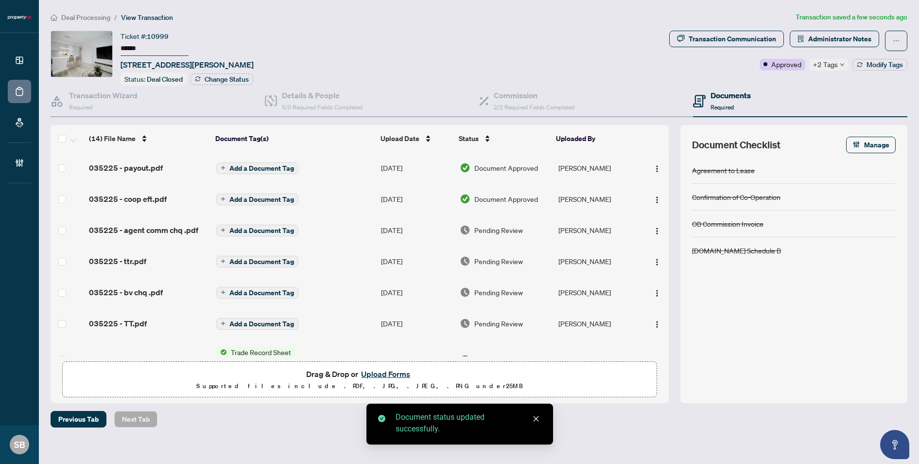
click at [493, 225] on span "Pending Review" at bounding box center [498, 230] width 49 height 11
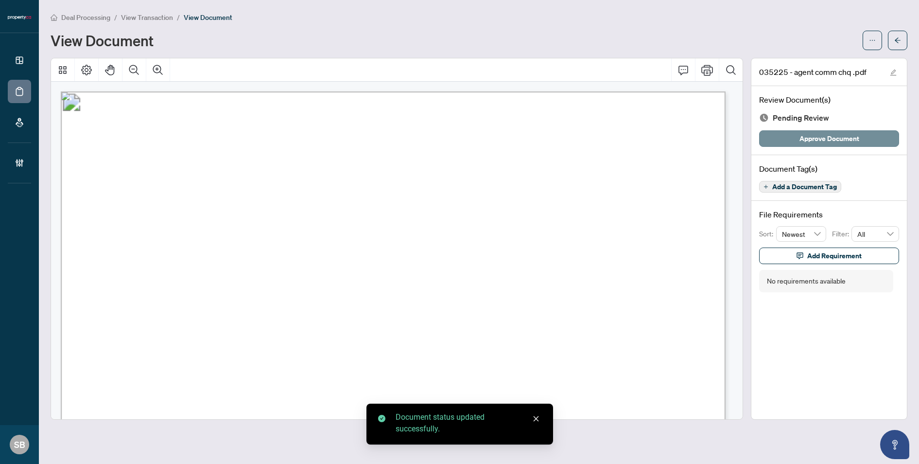
click at [826, 143] on span "Approve Document" at bounding box center [830, 139] width 60 height 16
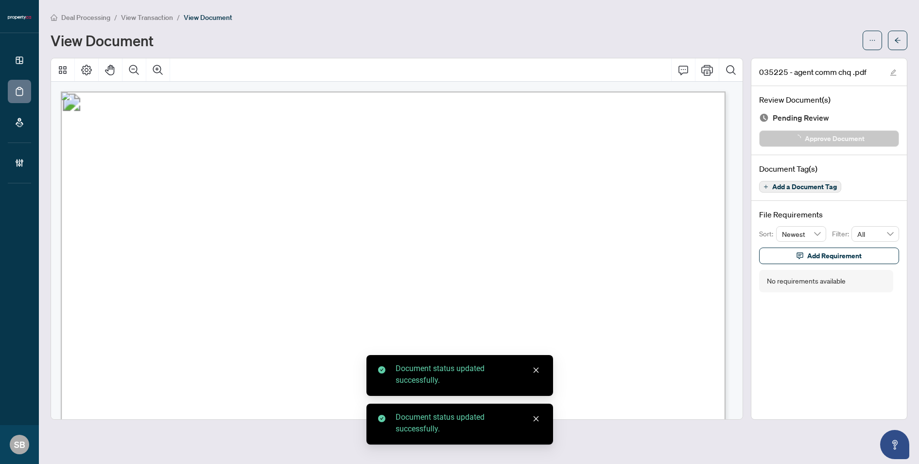
click at [903, 31] on button "button" at bounding box center [897, 40] width 19 height 19
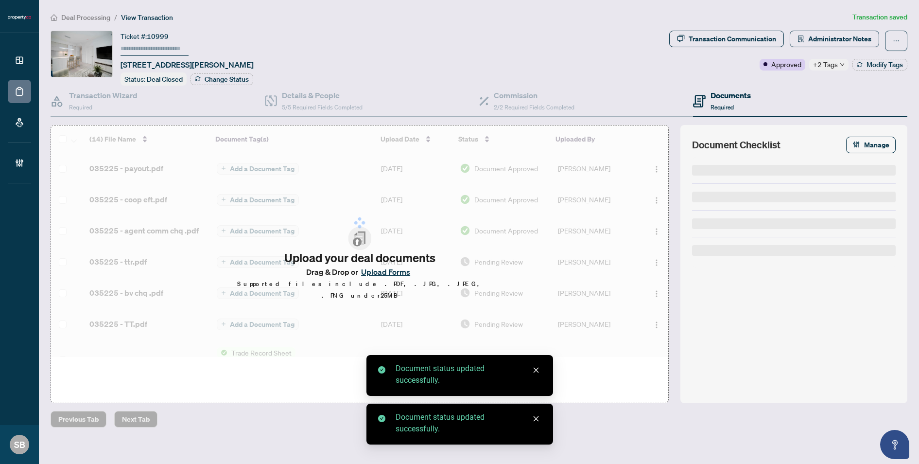
type input "******"
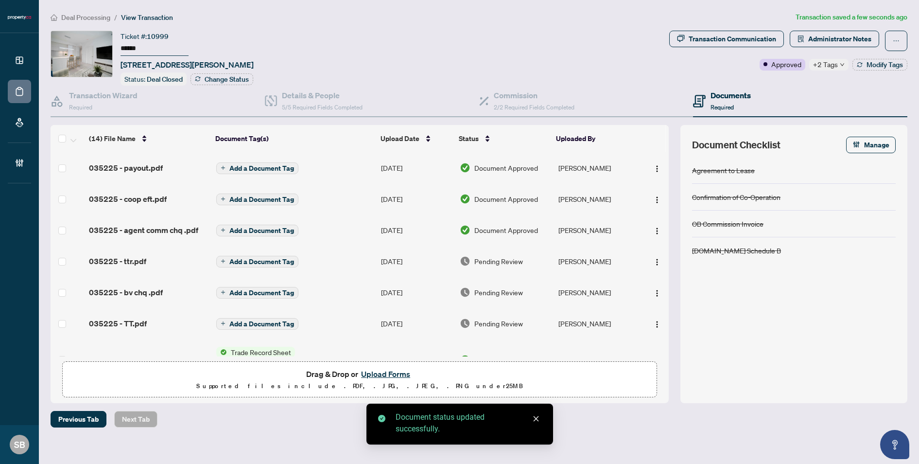
click at [497, 265] on td "Pending Review" at bounding box center [505, 260] width 98 height 31
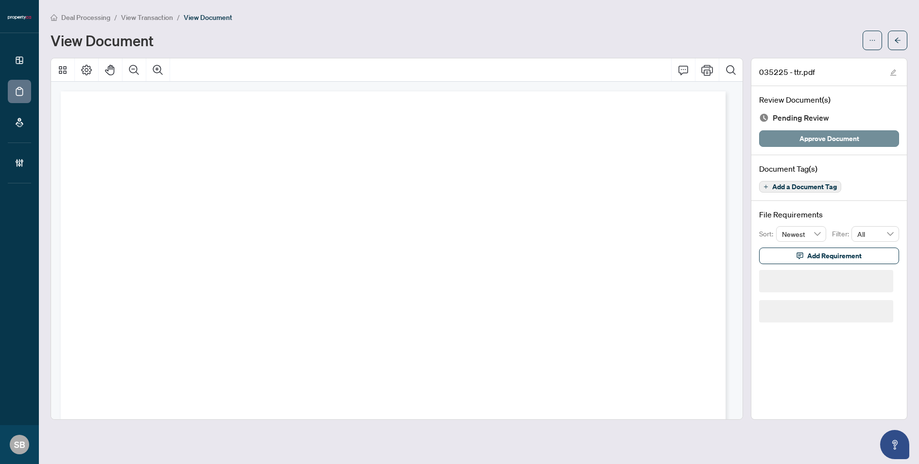
click at [807, 134] on span "Approve Document" at bounding box center [830, 139] width 60 height 16
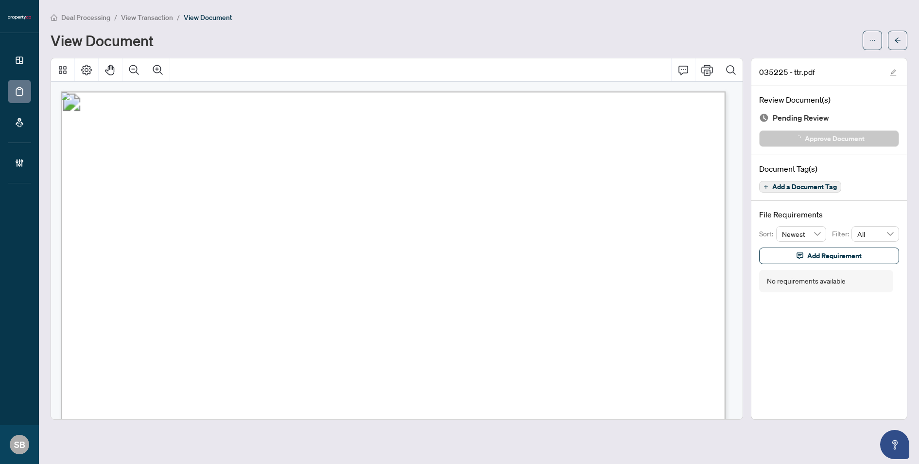
click at [909, 33] on main "Deal Processing / View Transaction / View Document View Document 035225 - ttr.p…" at bounding box center [479, 232] width 880 height 464
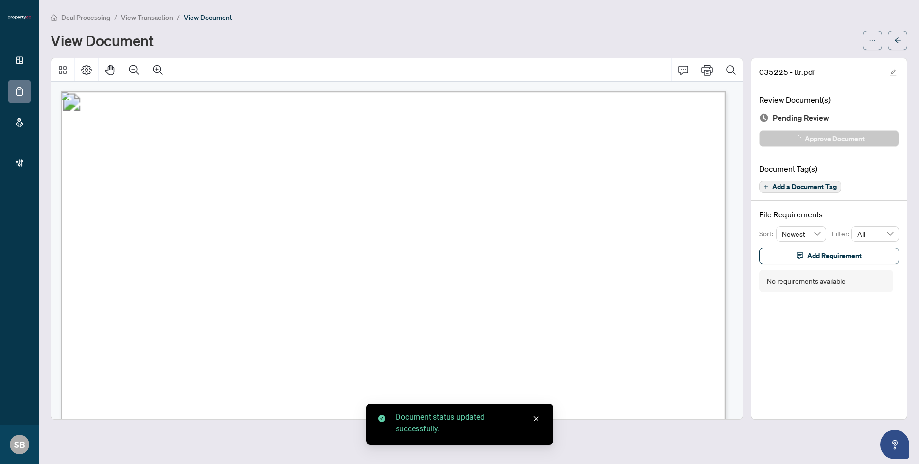
click at [905, 37] on button "button" at bounding box center [897, 40] width 19 height 19
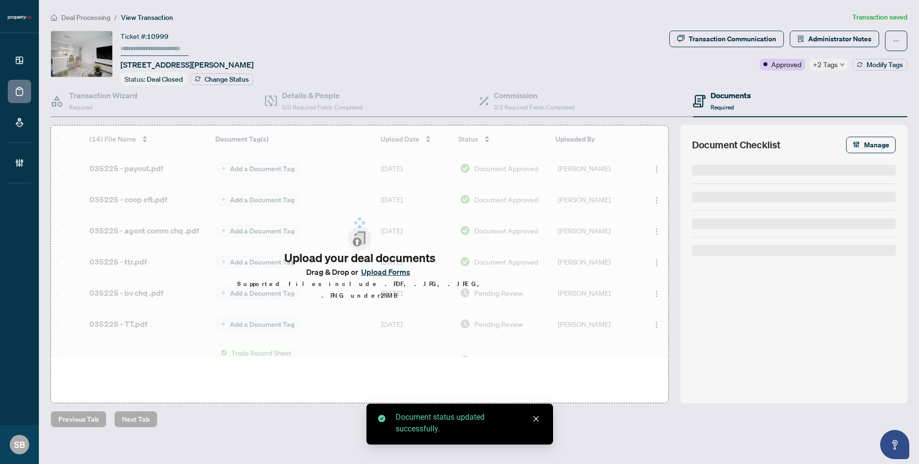
type input "******"
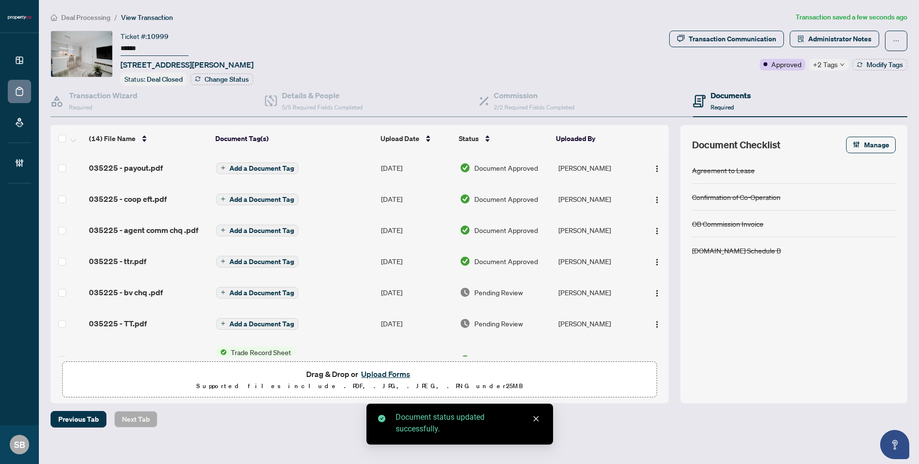
click at [488, 292] on span "Pending Review" at bounding box center [498, 292] width 49 height 11
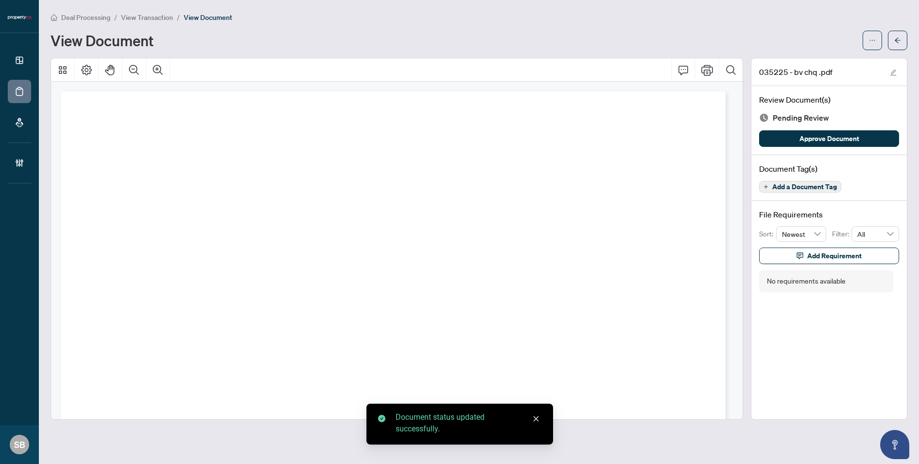
drag, startPoint x: 816, startPoint y: 135, endPoint x: 871, endPoint y: 79, distance: 78.7
click at [817, 135] on span "Approve Document" at bounding box center [830, 139] width 60 height 16
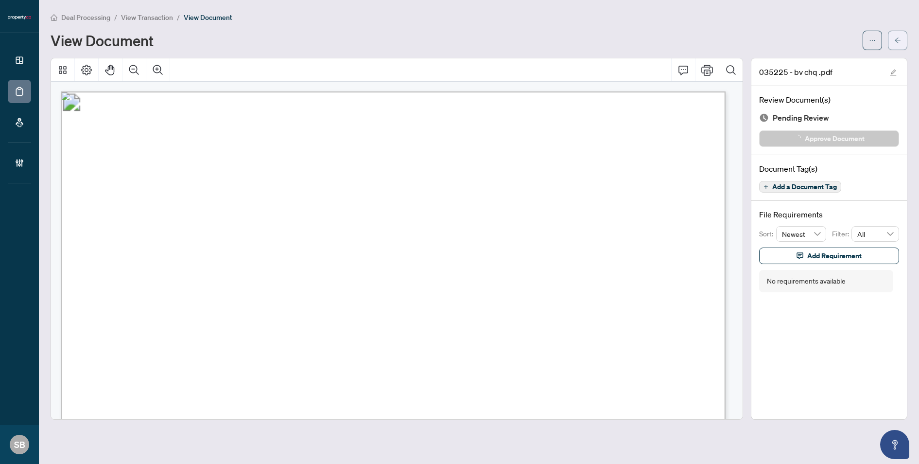
click at [901, 39] on button "button" at bounding box center [897, 40] width 19 height 19
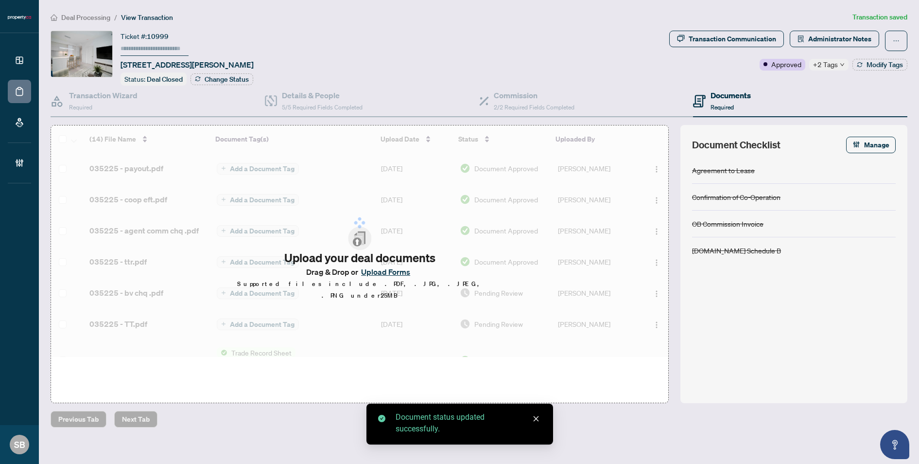
type input "******"
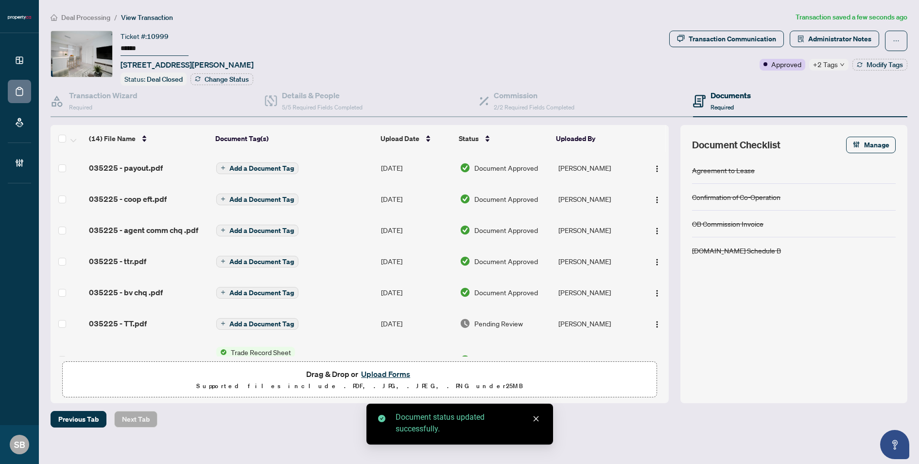
scroll to position [18, 0]
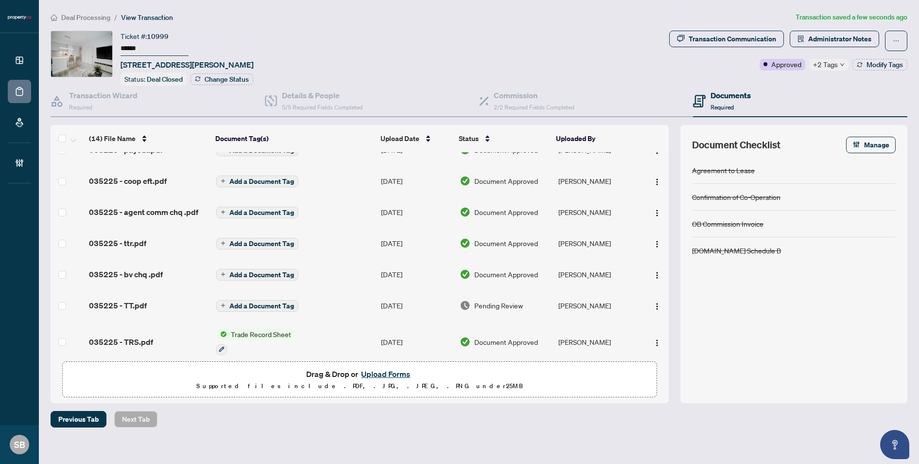
click at [499, 298] on td "Pending Review" at bounding box center [505, 305] width 98 height 31
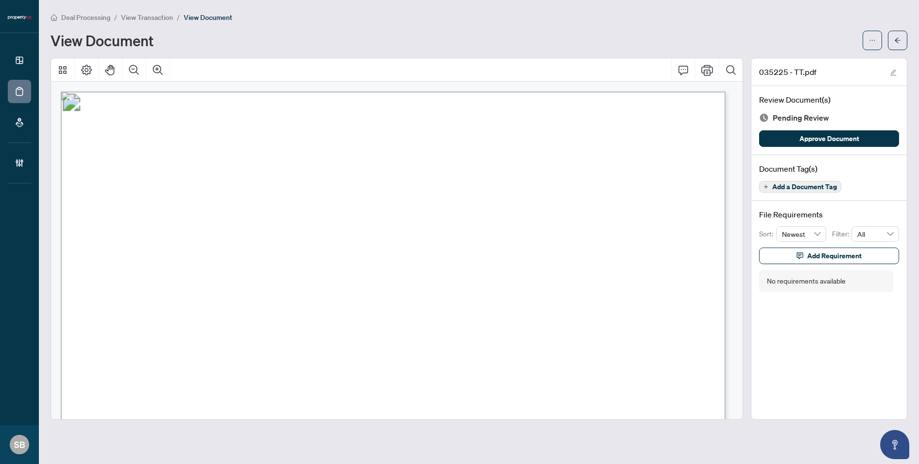
drag, startPoint x: 847, startPoint y: 137, endPoint x: 858, endPoint y: 114, distance: 26.1
click at [847, 137] on span "Approve Document" at bounding box center [830, 139] width 60 height 16
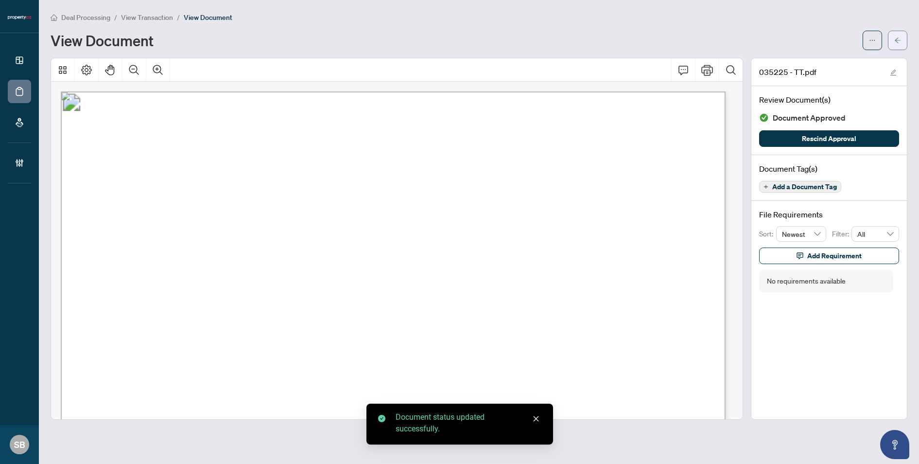
click at [897, 44] on span "button" at bounding box center [897, 41] width 7 height 16
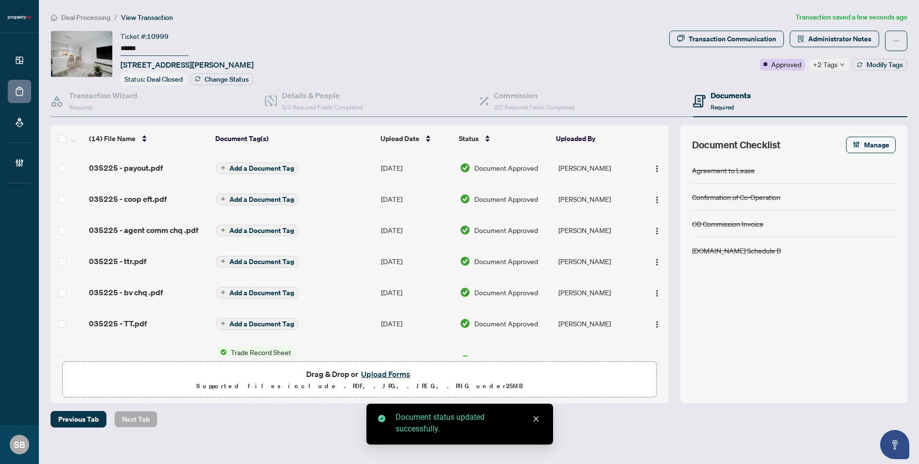
type input "******"
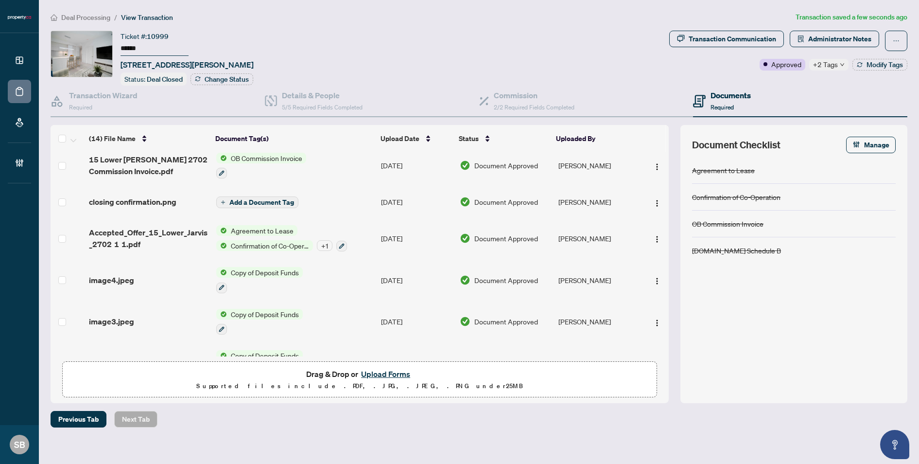
scroll to position [304, 0]
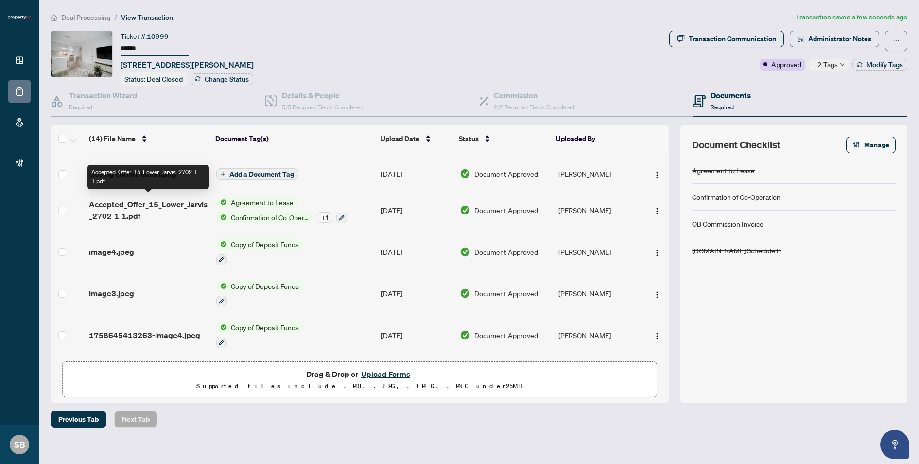
click at [194, 199] on span "Accepted_Offer_15_Lower_Jarvis_2702 1 1.pdf" at bounding box center [149, 209] width 120 height 23
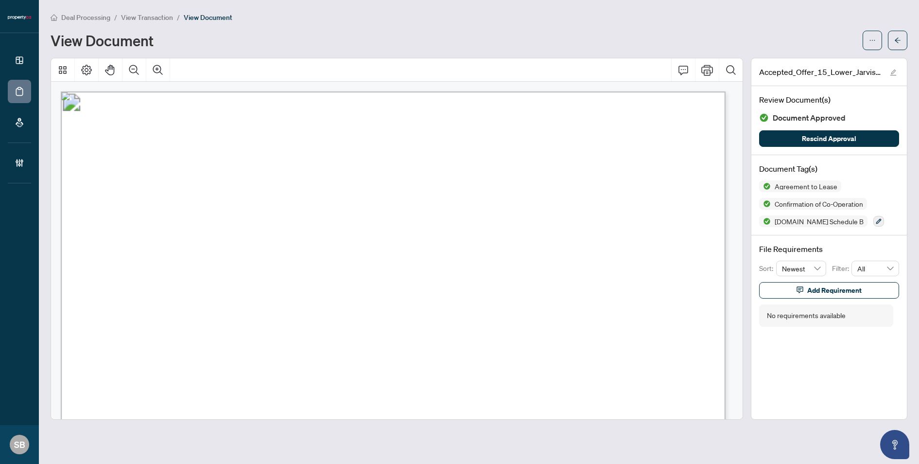
click at [89, 17] on span "Deal Processing" at bounding box center [85, 17] width 49 height 9
